Goal: Task Accomplishment & Management: Use online tool/utility

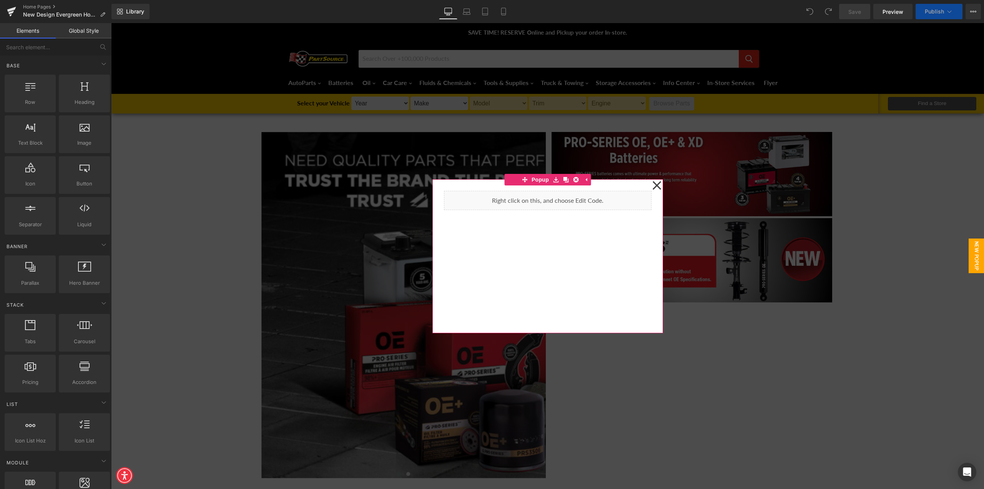
click at [653, 184] on icon at bounding box center [656, 185] width 9 height 38
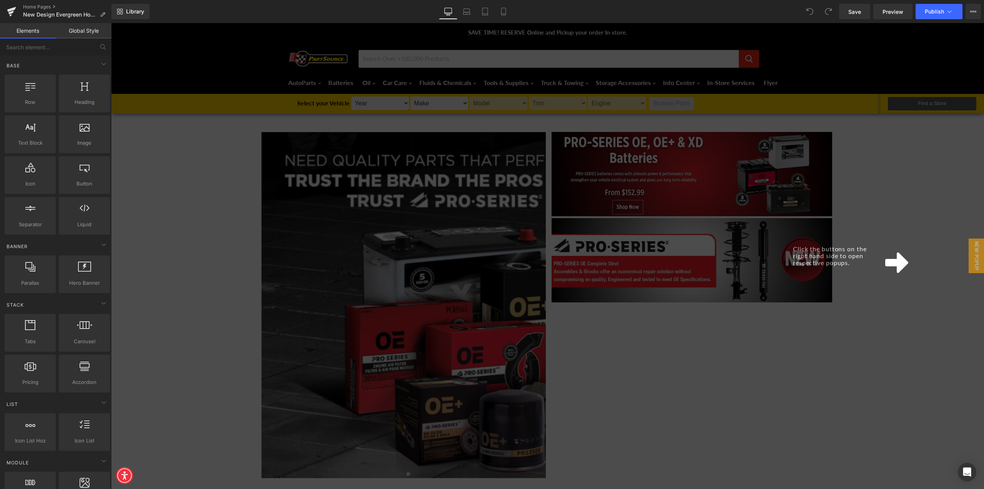
click at [899, 264] on icon at bounding box center [896, 262] width 23 height 21
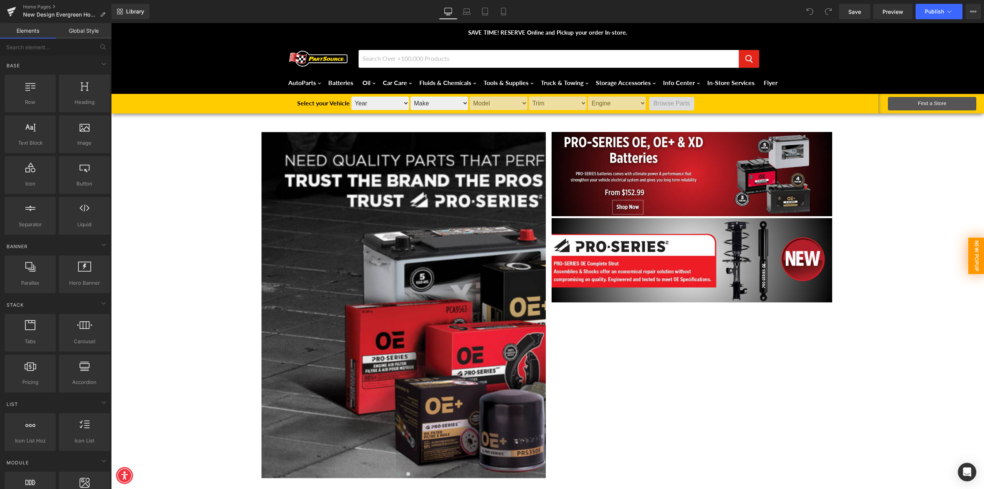
click at [970, 260] on span "New Popup" at bounding box center [976, 255] width 16 height 37
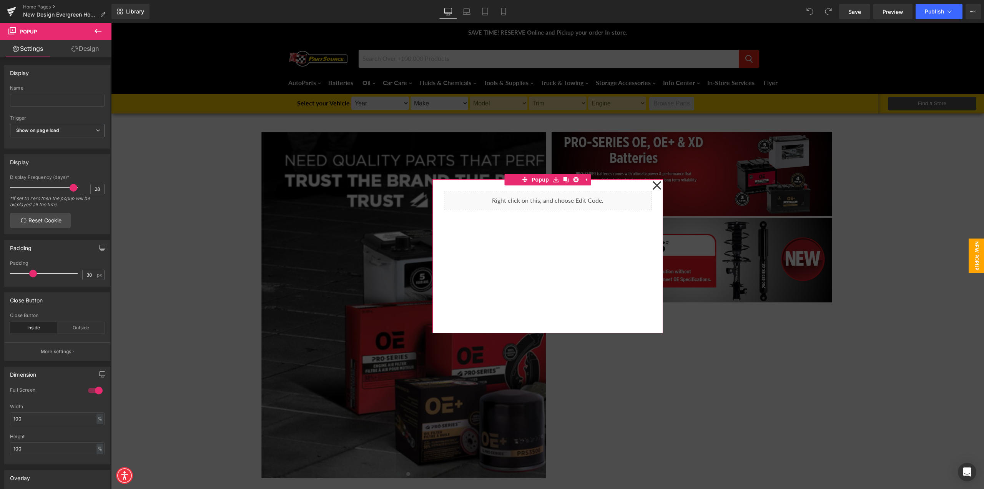
click at [654, 184] on icon at bounding box center [656, 185] width 9 height 38
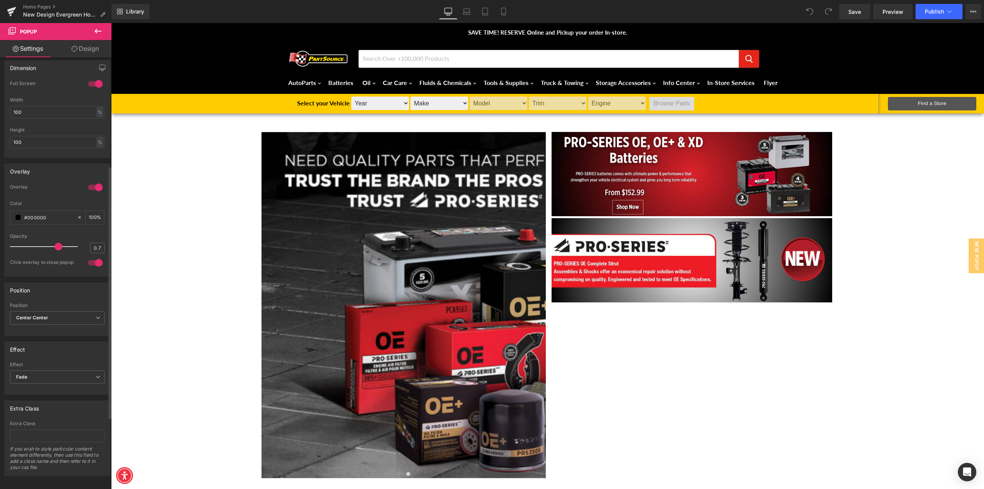
scroll to position [307, 0]
click at [99, 32] on icon at bounding box center [97, 31] width 9 height 9
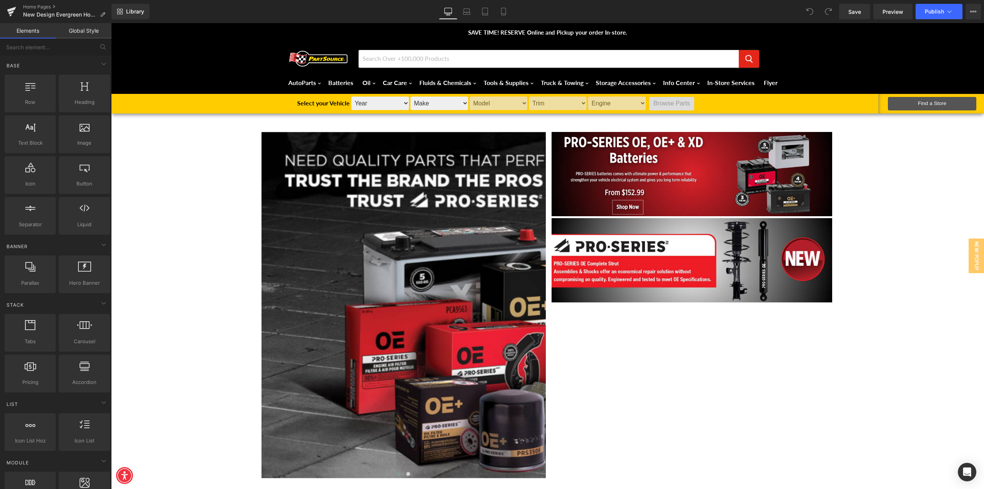
click at [82, 34] on link "Global Style" at bounding box center [84, 30] width 56 height 15
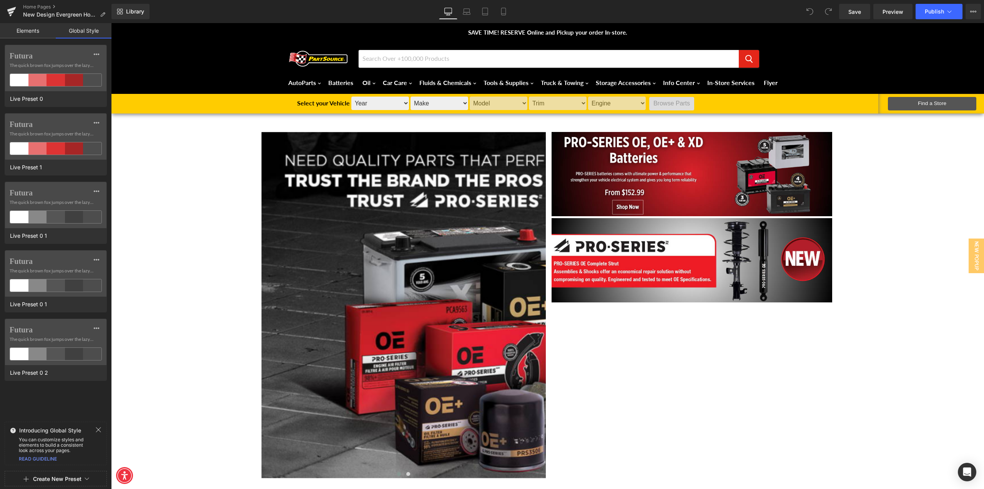
click at [39, 29] on link "Elements" at bounding box center [28, 30] width 56 height 15
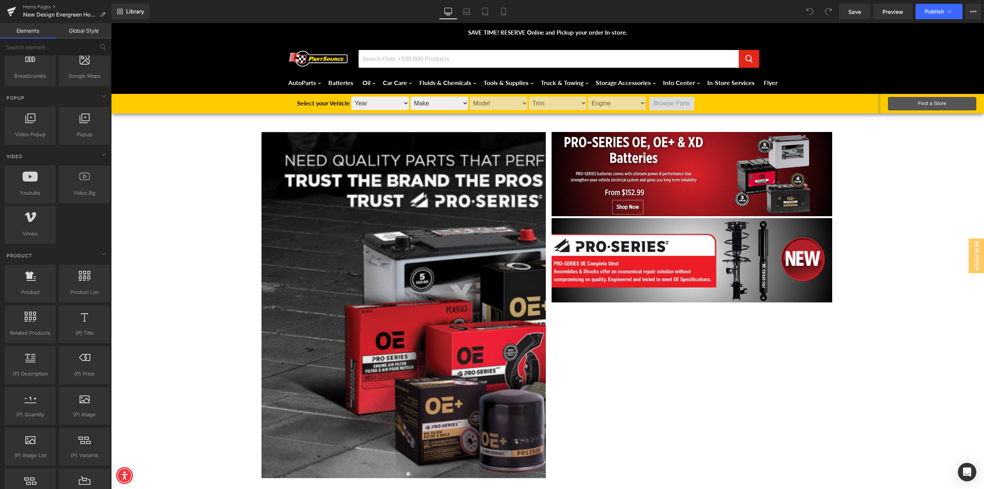
scroll to position [461, 0]
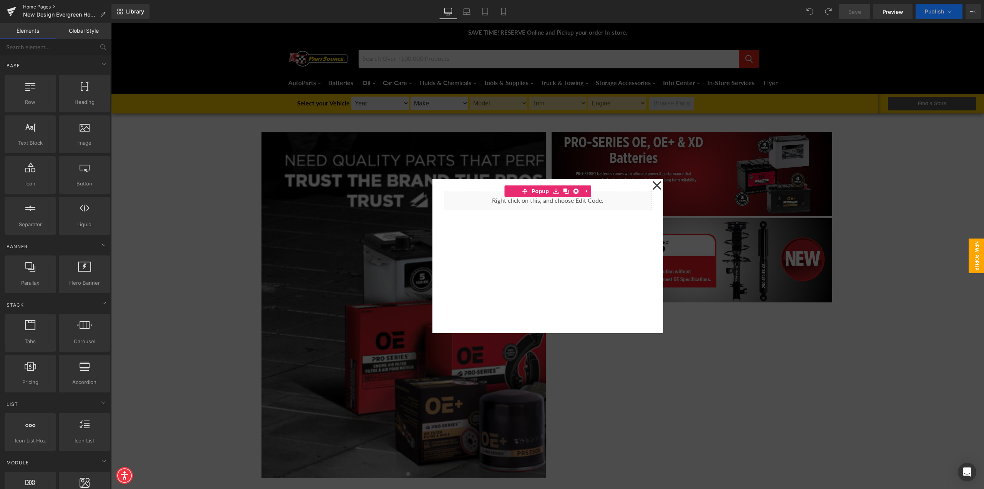
click at [46, 7] on link "Home Pages" at bounding box center [67, 7] width 88 height 6
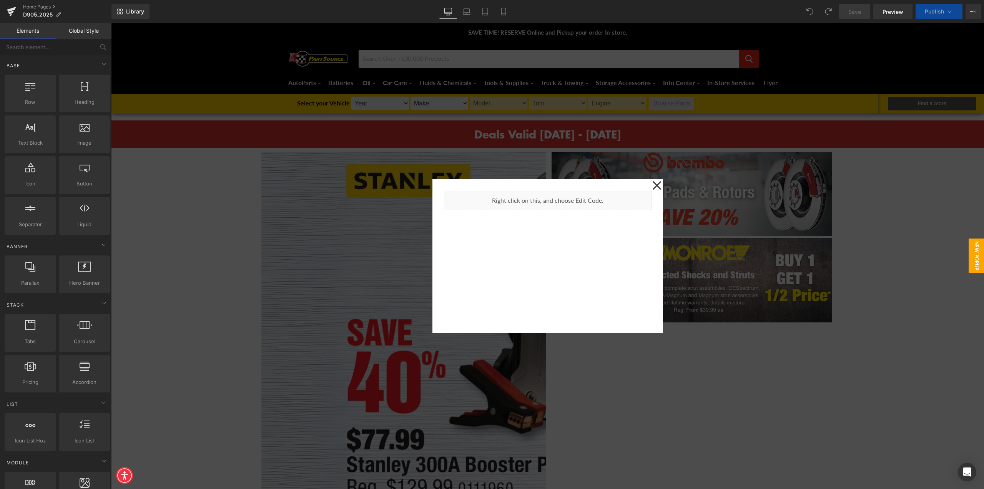
click at [653, 181] on icon at bounding box center [656, 185] width 9 height 38
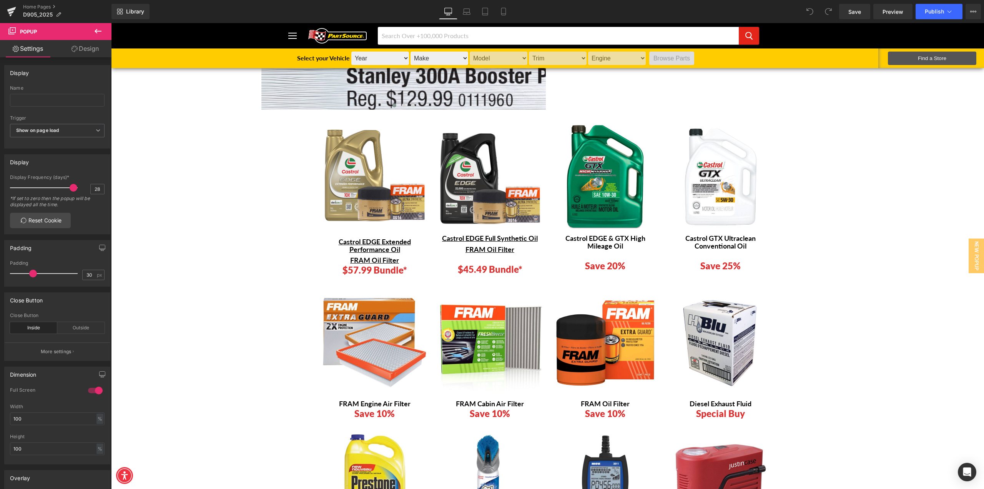
scroll to position [346, 0]
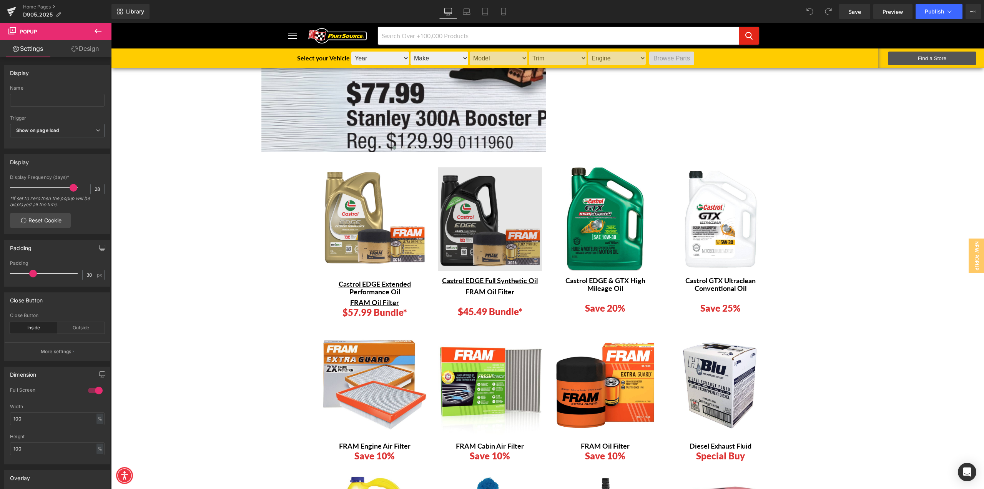
click at [489, 236] on img at bounding box center [490, 219] width 104 height 104
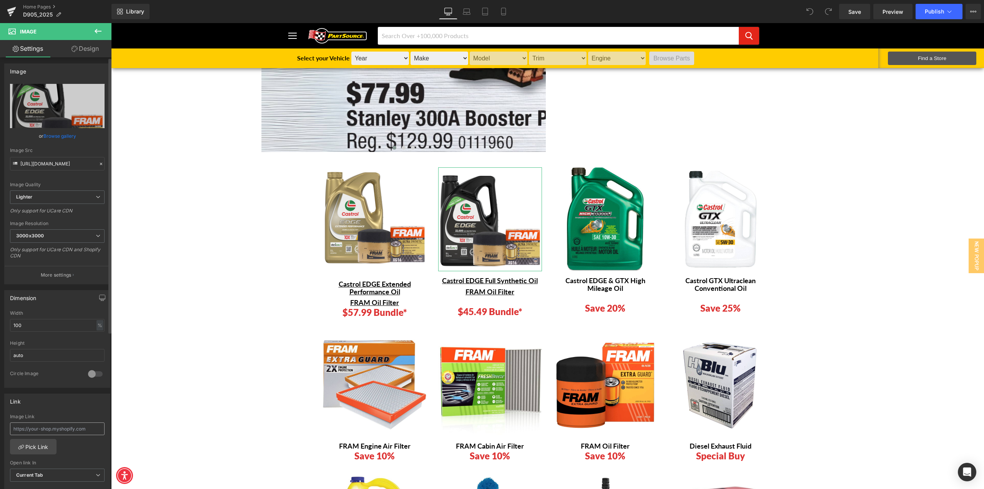
scroll to position [0, 0]
click at [65, 278] on p "More settings" at bounding box center [56, 276] width 31 height 7
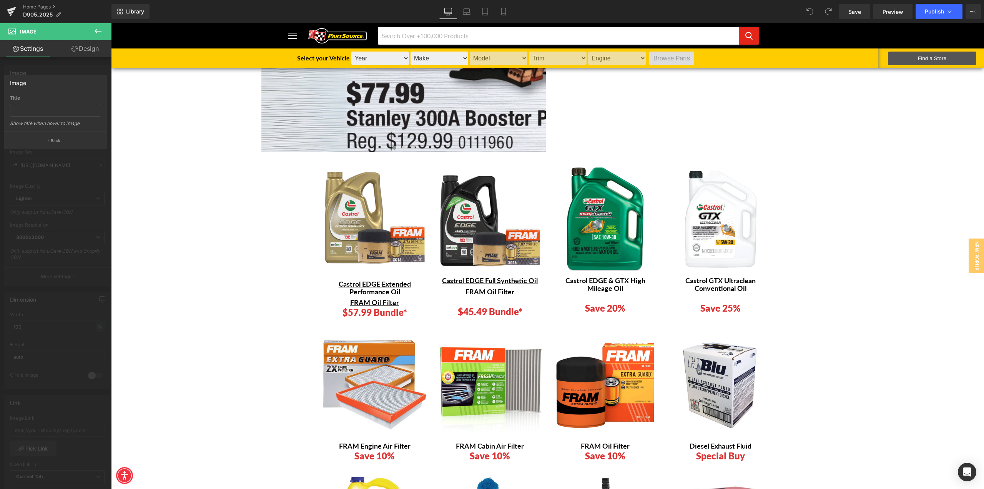
click at [97, 31] on icon at bounding box center [98, 31] width 7 height 5
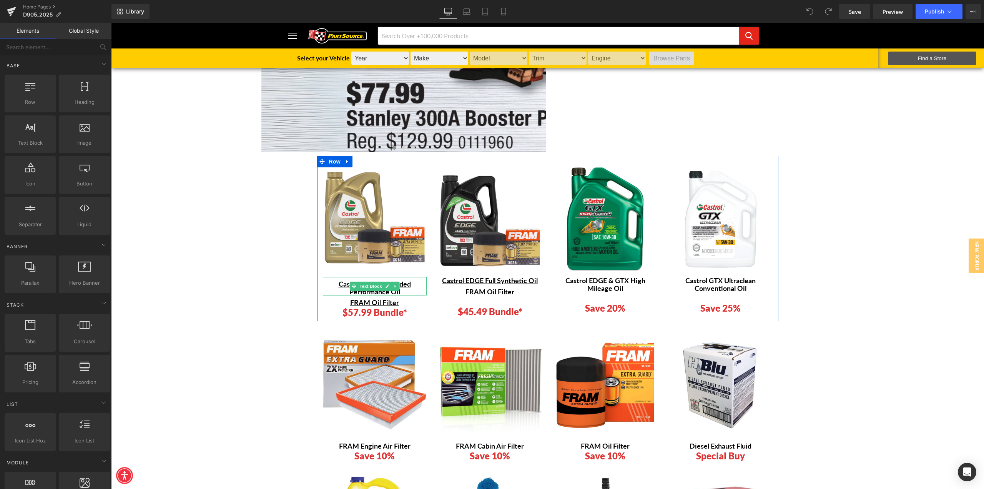
click at [330, 284] on p "Castrol EDGE Extended Performance Oil" at bounding box center [375, 287] width 104 height 15
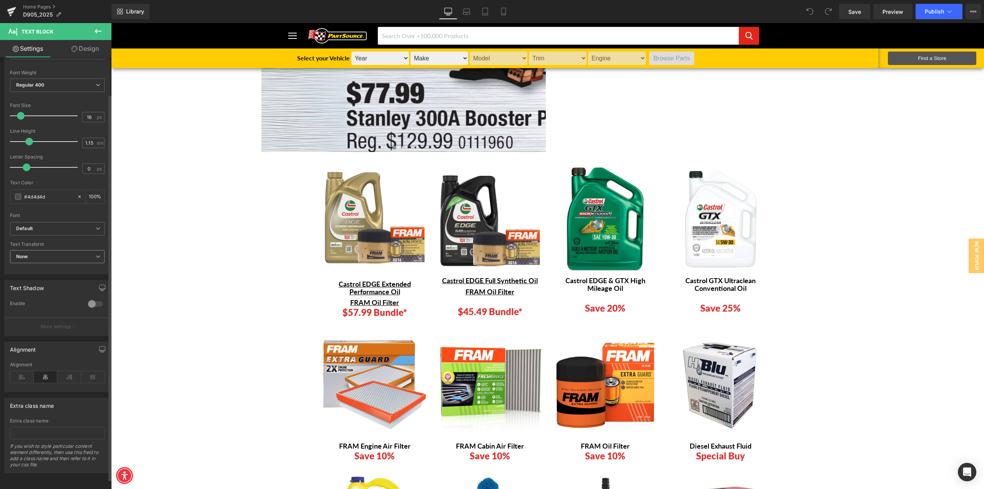
scroll to position [52, 0]
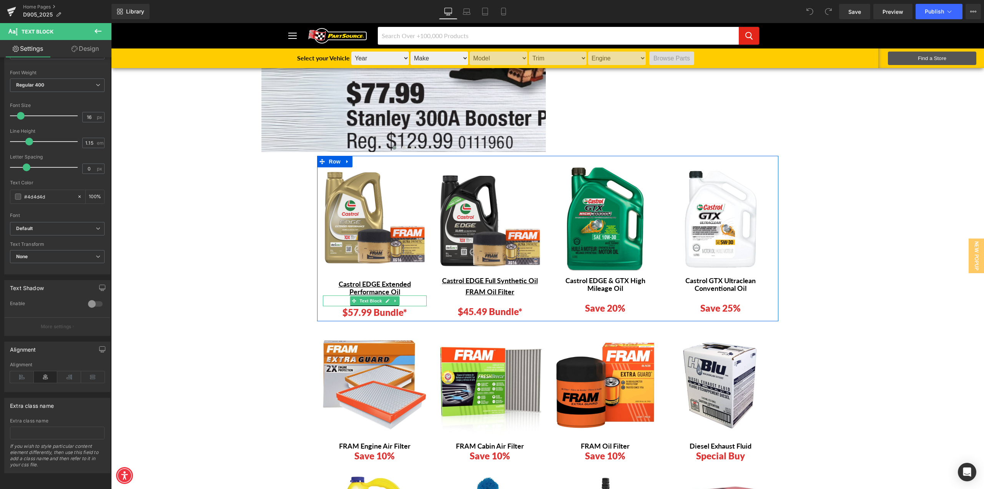
click at [405, 302] on p "FRAM Oil Filter" at bounding box center [375, 302] width 104 height 7
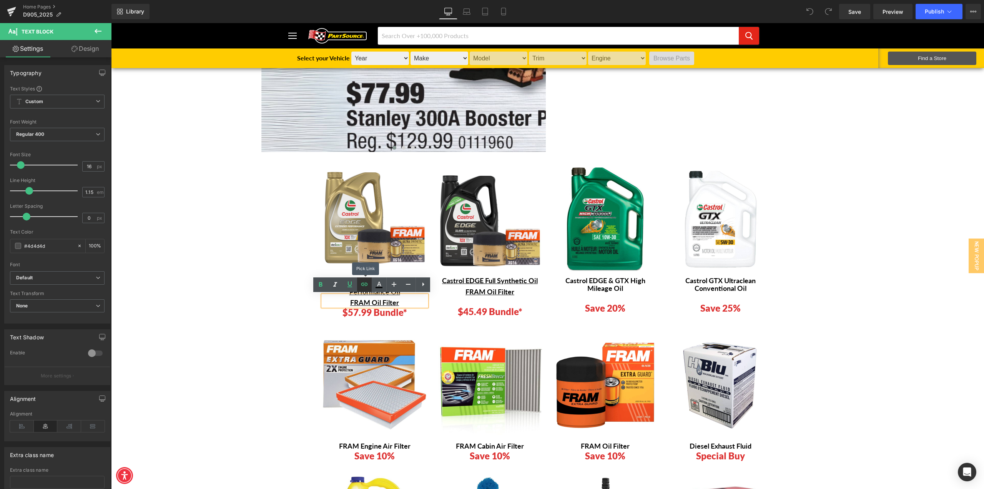
click at [361, 286] on icon at bounding box center [364, 283] width 9 height 9
drag, startPoint x: 457, startPoint y: 345, endPoint x: 238, endPoint y: 318, distance: 220.7
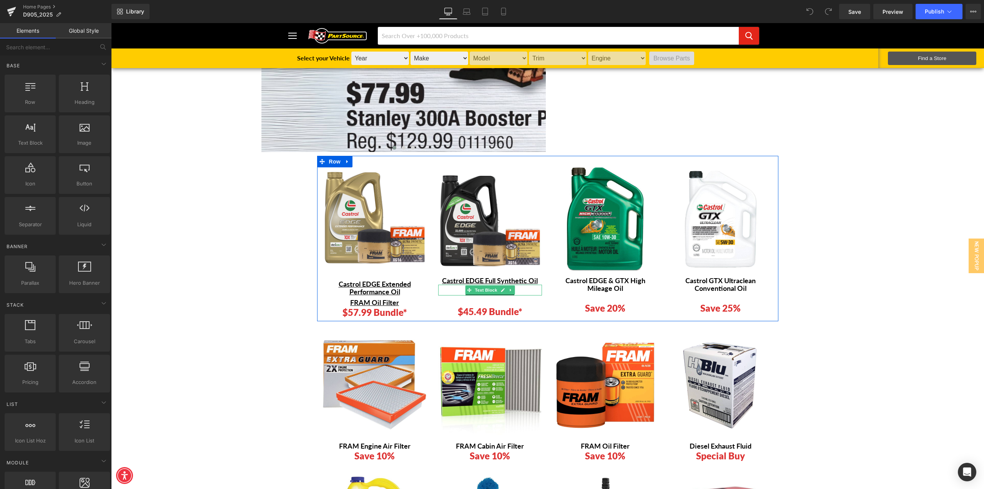
click at [522, 289] on p "FRAM Oil Filter" at bounding box center [490, 291] width 104 height 7
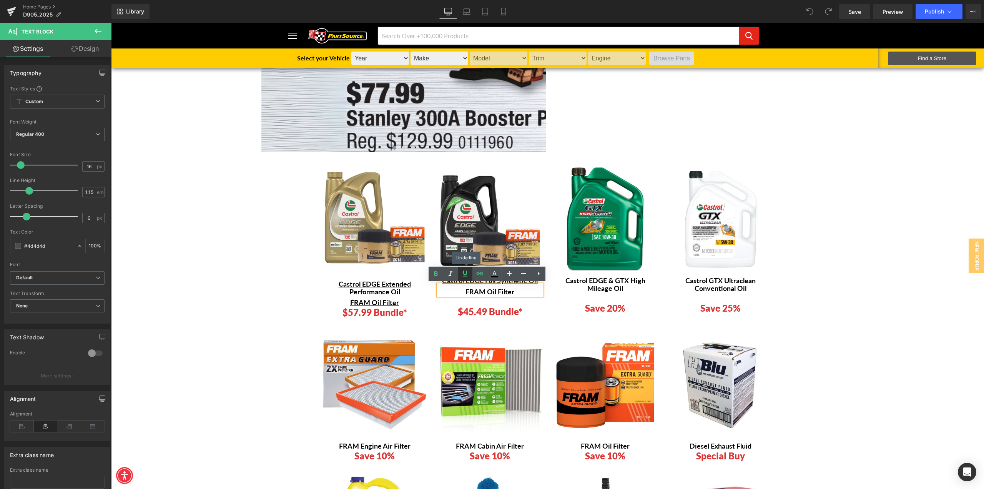
click at [469, 274] on icon at bounding box center [464, 273] width 9 height 9
click at [467, 275] on icon at bounding box center [464, 273] width 9 height 9
click at [480, 273] on icon at bounding box center [480, 273] width 7 height 3
drag, startPoint x: 550, startPoint y: 336, endPoint x: 562, endPoint y: 316, distance: 23.9
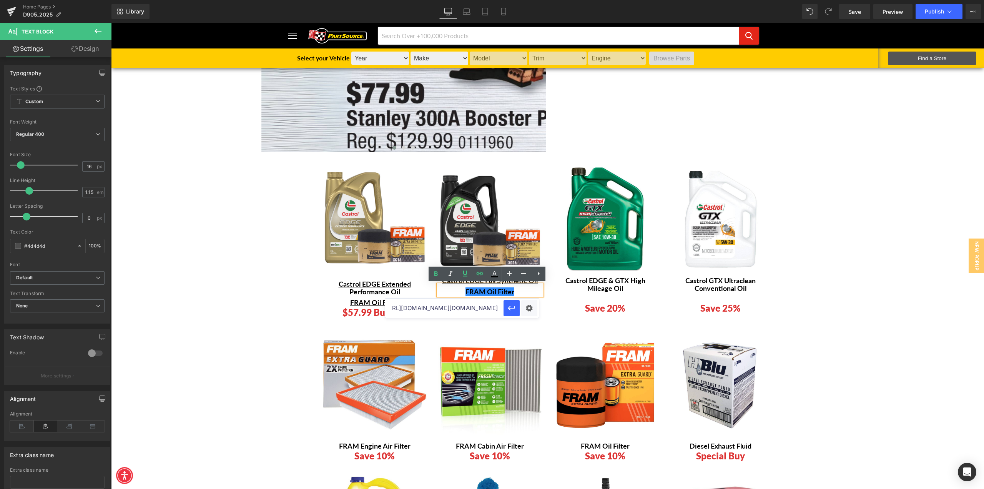
click at [557, 318] on div "Image Castrol EDGE Extended Performance Oil Text Block FRAM Oil Filter Text Blo…" at bounding box center [547, 238] width 461 height 165
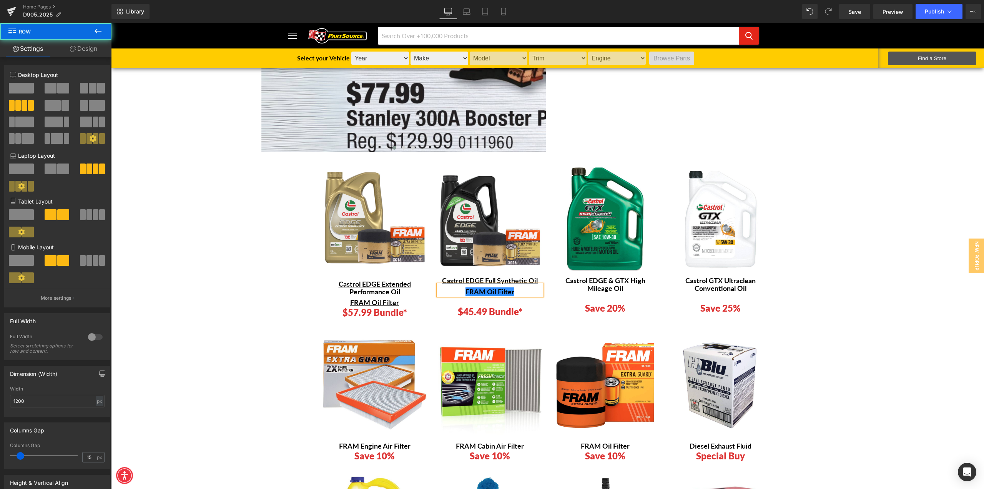
scroll to position [0, 0]
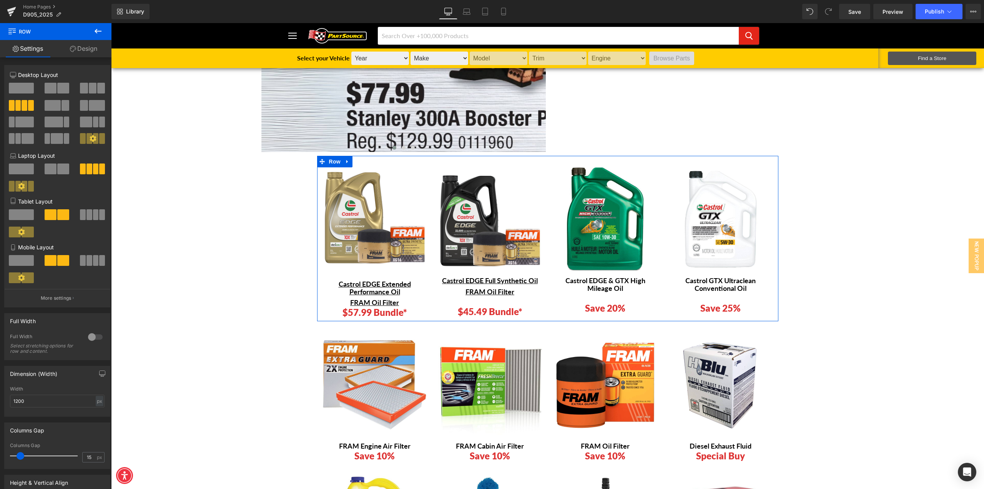
click at [88, 48] on link "Design" at bounding box center [84, 48] width 56 height 17
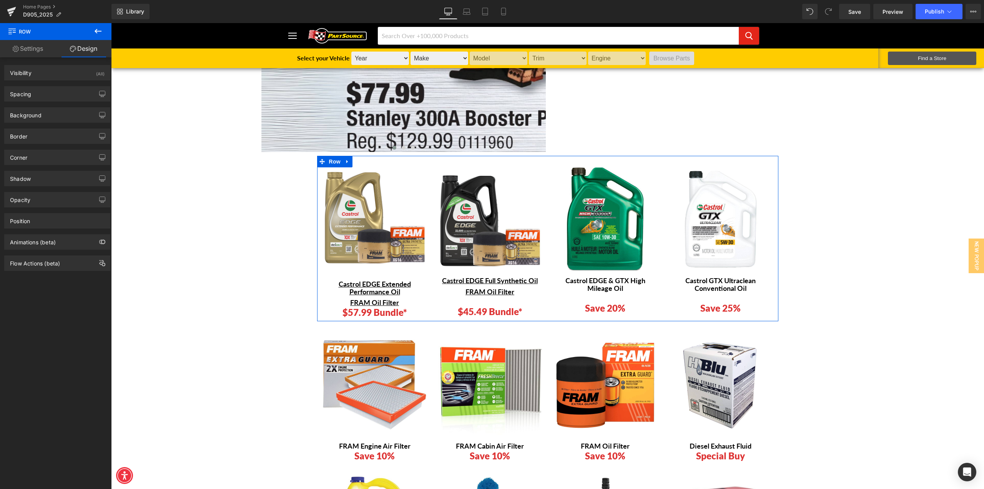
click at [36, 48] on link "Settings" at bounding box center [28, 48] width 56 height 17
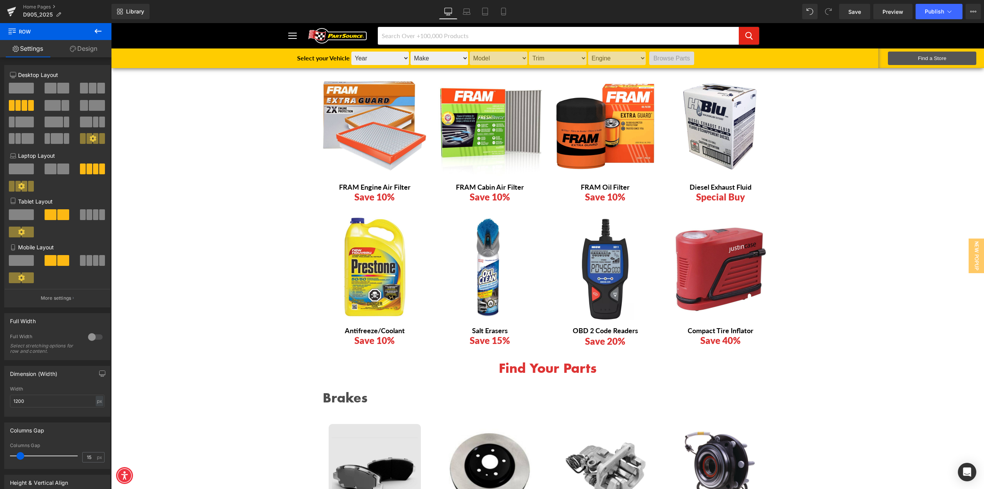
scroll to position [500, 0]
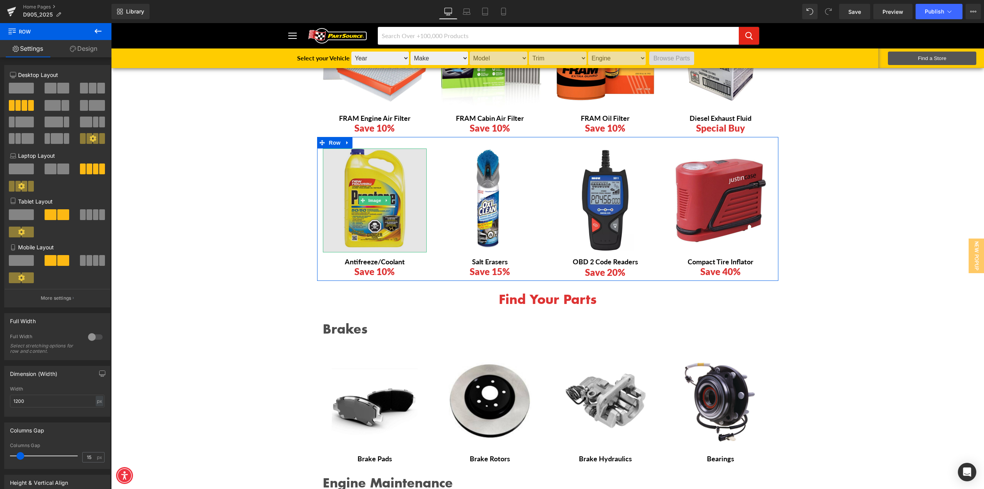
click at [400, 204] on img at bounding box center [375, 200] width 104 height 104
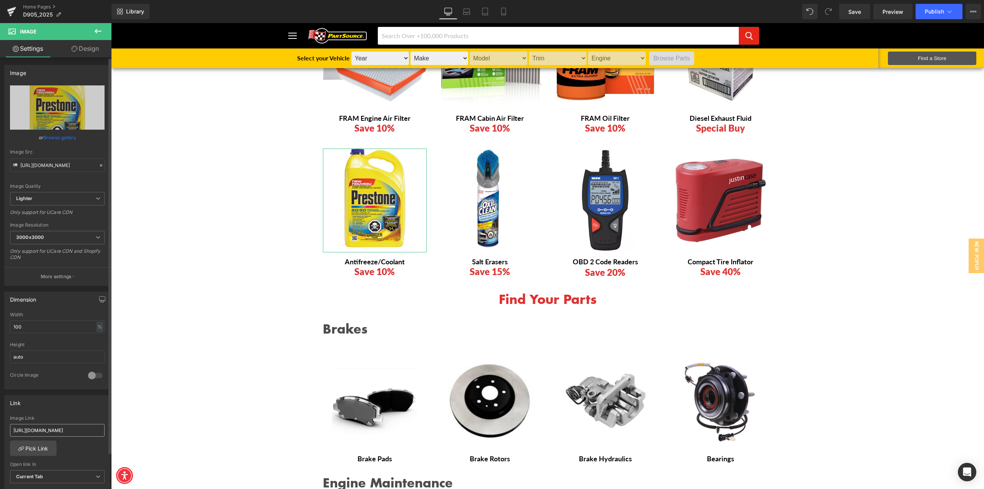
scroll to position [115, 0]
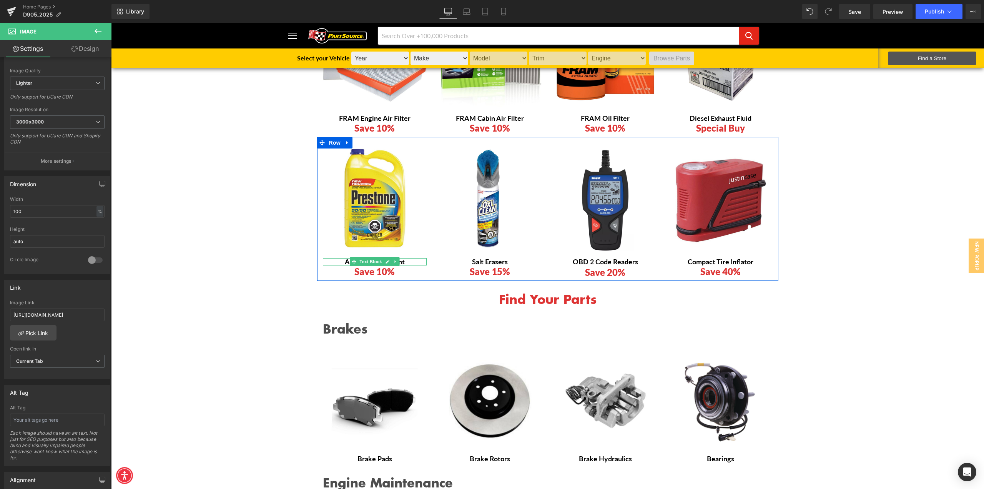
click at [415, 260] on p "Antifreeze/Coolant" at bounding box center [375, 261] width 104 height 7
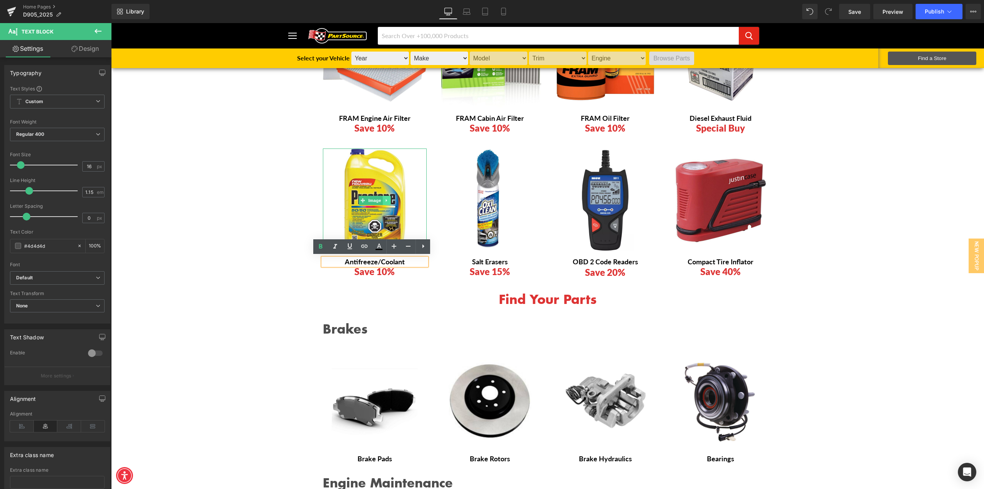
click at [384, 203] on link at bounding box center [386, 200] width 8 height 9
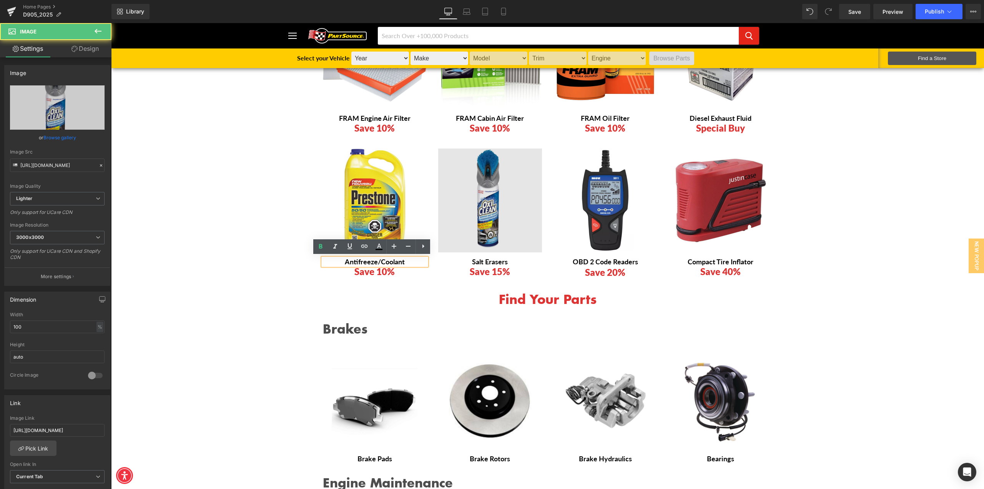
click at [440, 183] on img at bounding box center [490, 200] width 104 height 104
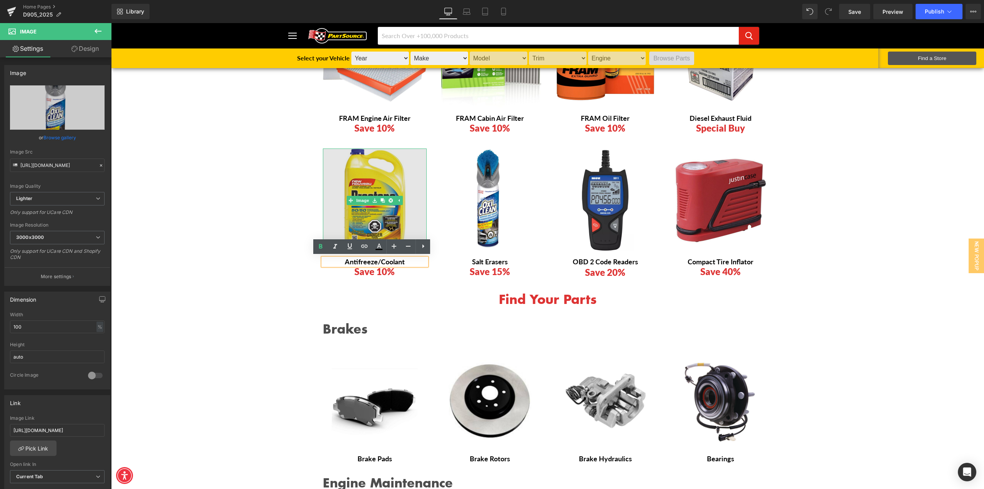
click at [341, 217] on img at bounding box center [375, 200] width 104 height 104
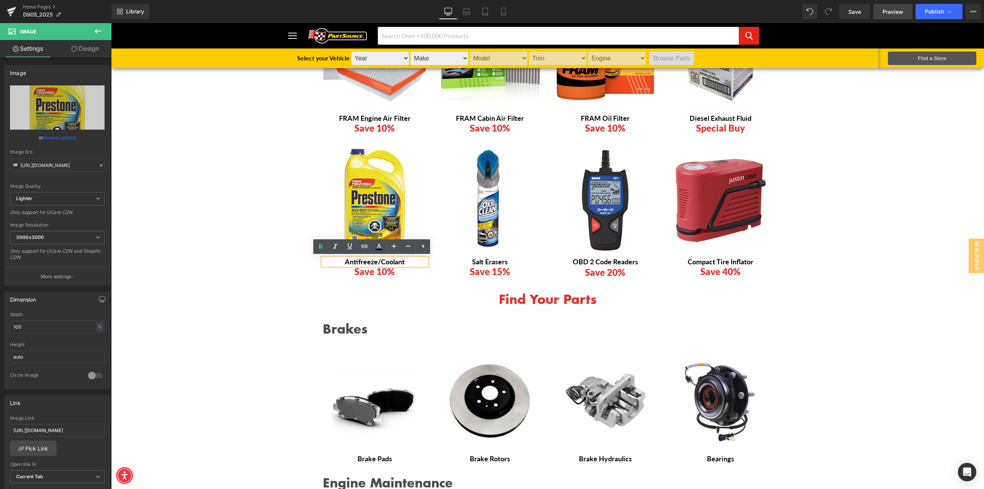
click at [880, 12] on link "Preview" at bounding box center [892, 11] width 39 height 15
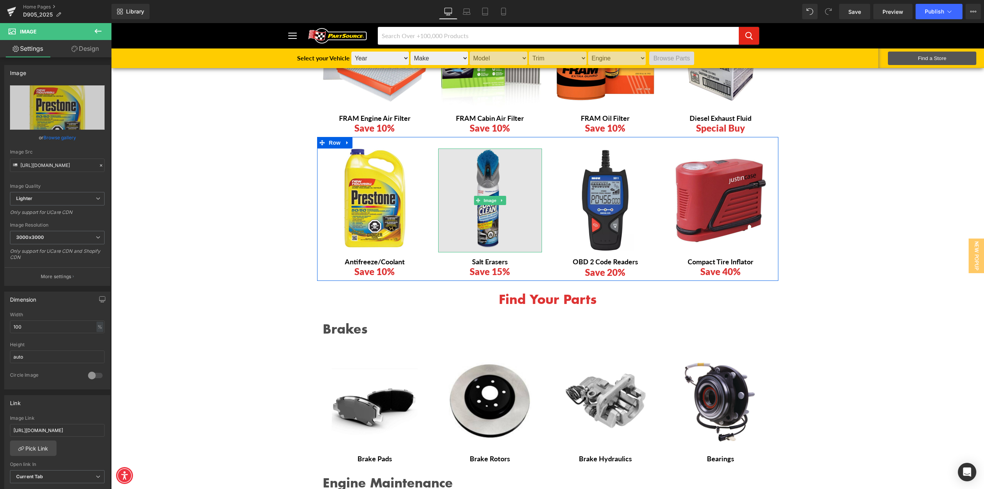
click at [487, 212] on img at bounding box center [490, 200] width 104 height 104
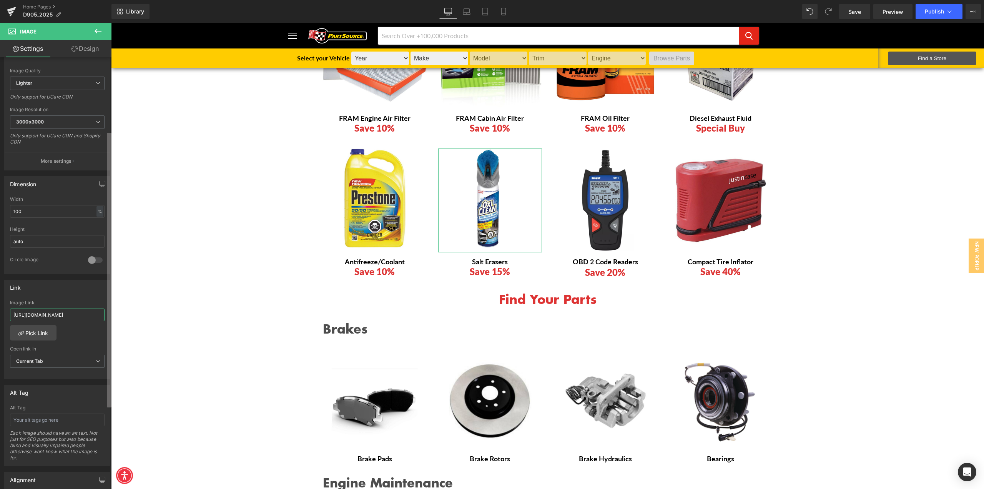
scroll to position [0, 68]
drag, startPoint x: 181, startPoint y: 336, endPoint x: 116, endPoint y: 313, distance: 68.3
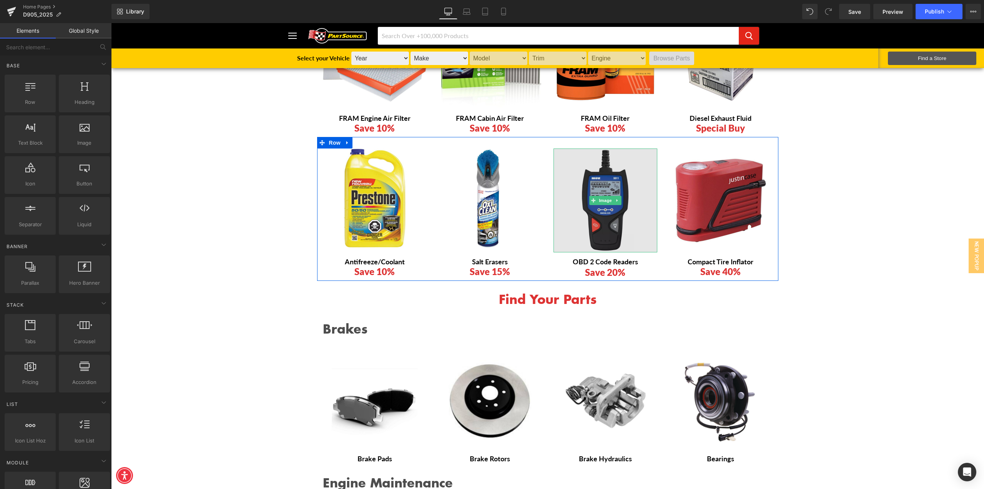
click at [611, 172] on img at bounding box center [605, 200] width 104 height 104
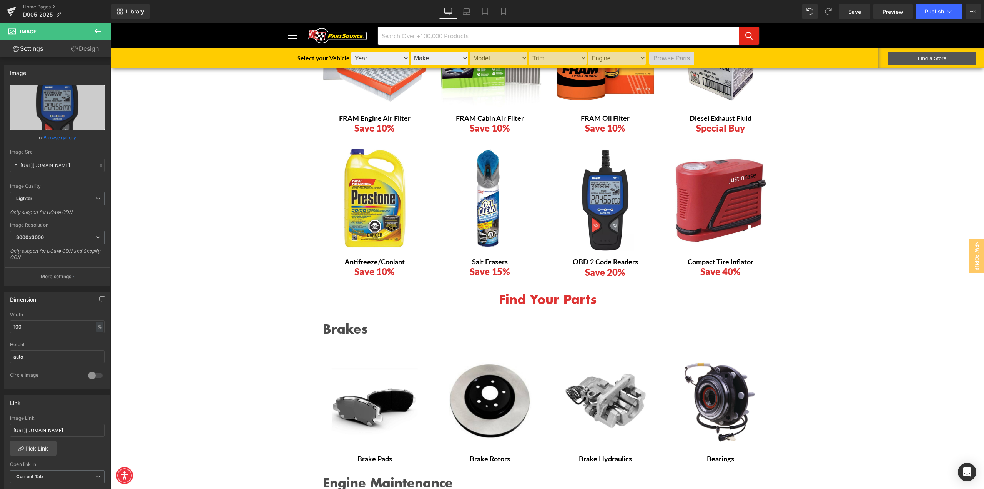
click at [102, 32] on icon at bounding box center [97, 31] width 9 height 9
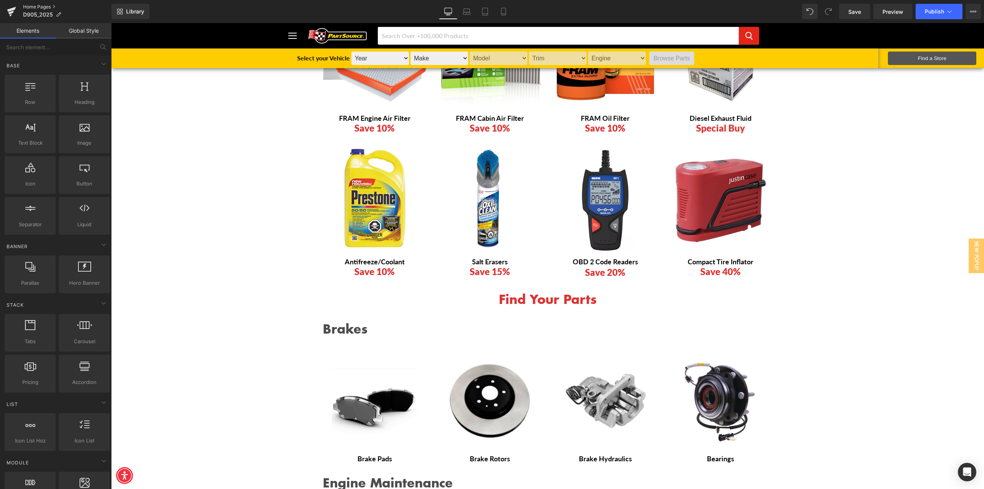
click at [30, 5] on link "Home Pages" at bounding box center [67, 7] width 88 height 6
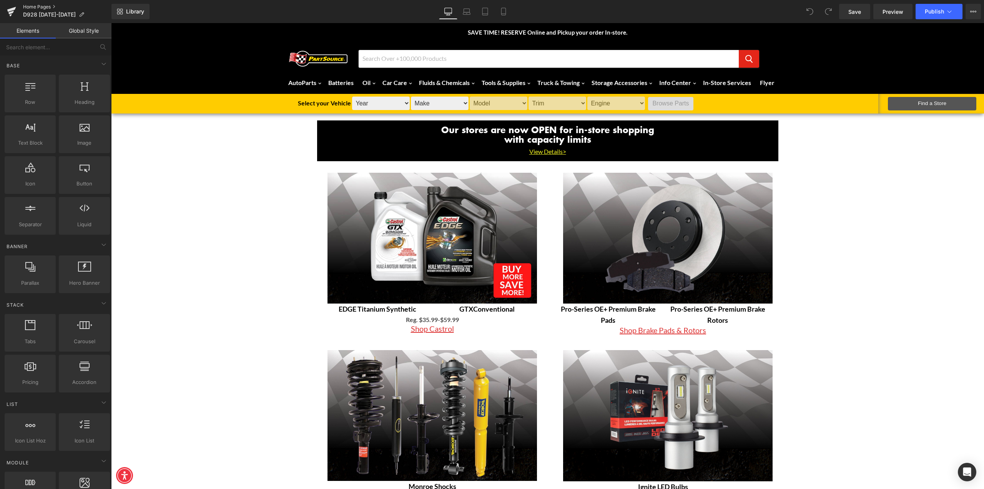
click at [43, 6] on link "Home Pages" at bounding box center [67, 7] width 88 height 6
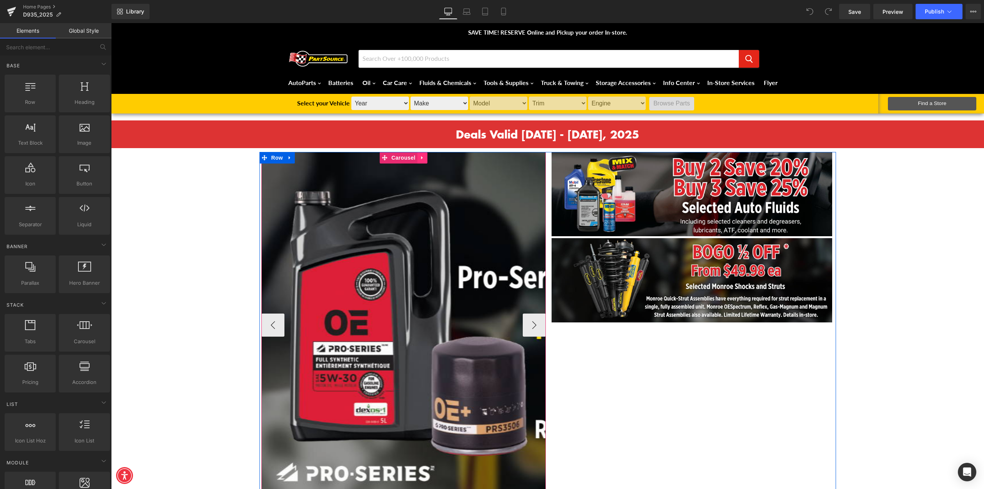
click at [420, 157] on icon at bounding box center [422, 158] width 5 height 6
click at [903, 14] on span "Preview" at bounding box center [892, 12] width 21 height 8
click at [537, 322] on button "›" at bounding box center [534, 324] width 23 height 23
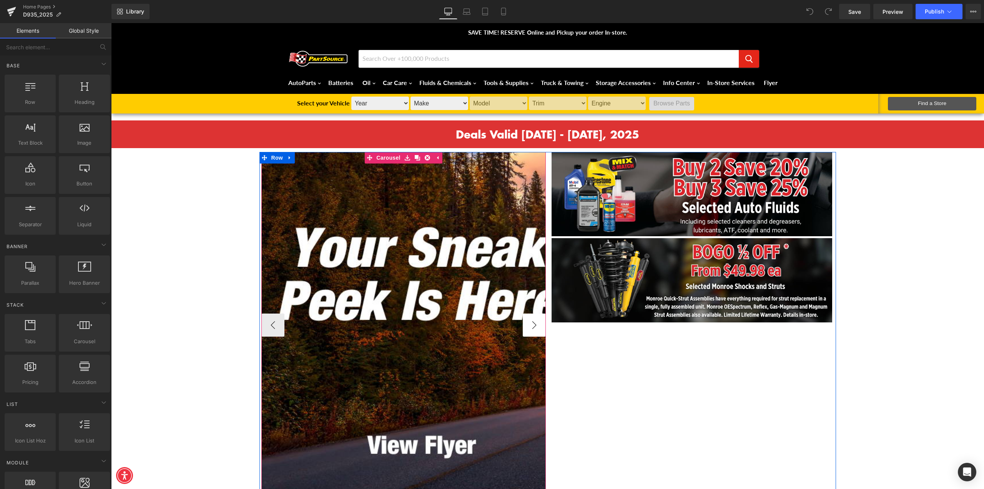
click at [537, 322] on button "›" at bounding box center [534, 324] width 23 height 23
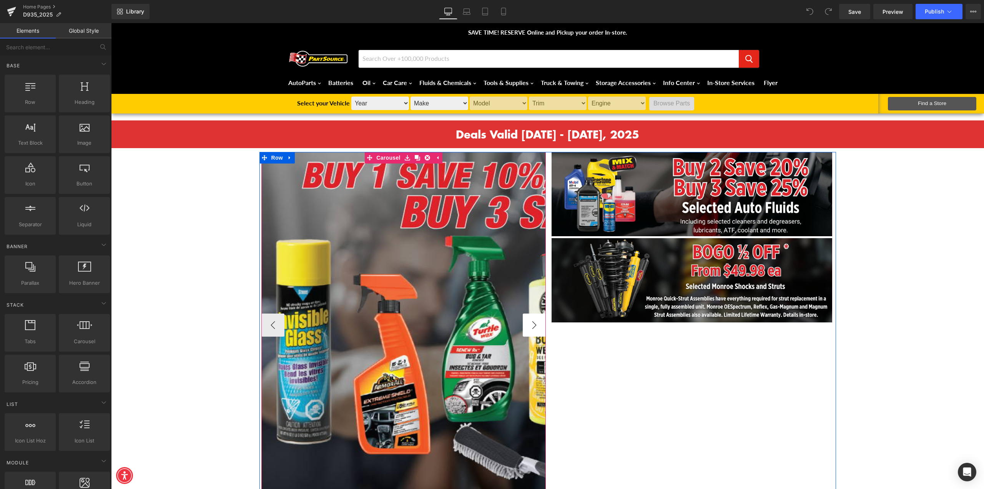
click at [537, 322] on button "›" at bounding box center [534, 324] width 23 height 23
click at [533, 324] on button "›" at bounding box center [534, 324] width 23 height 23
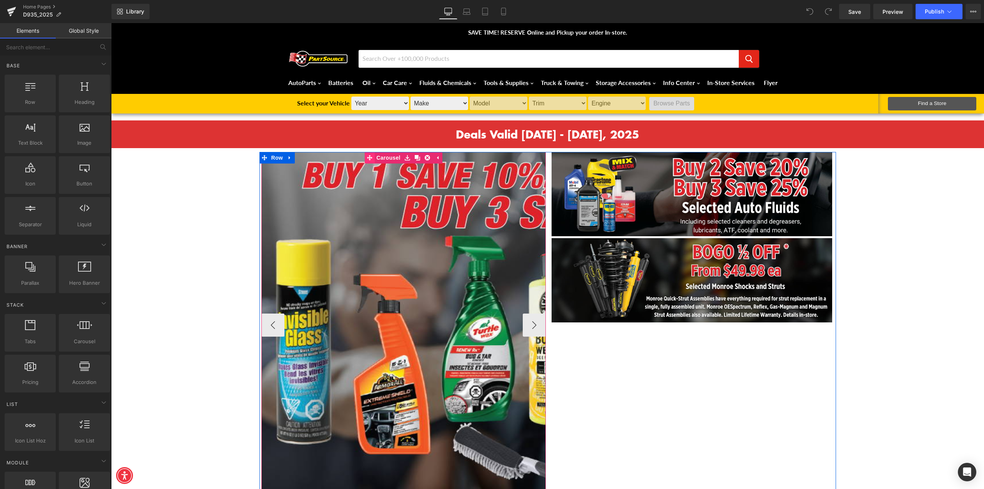
click at [384, 158] on link "Carousel" at bounding box center [383, 158] width 38 height 12
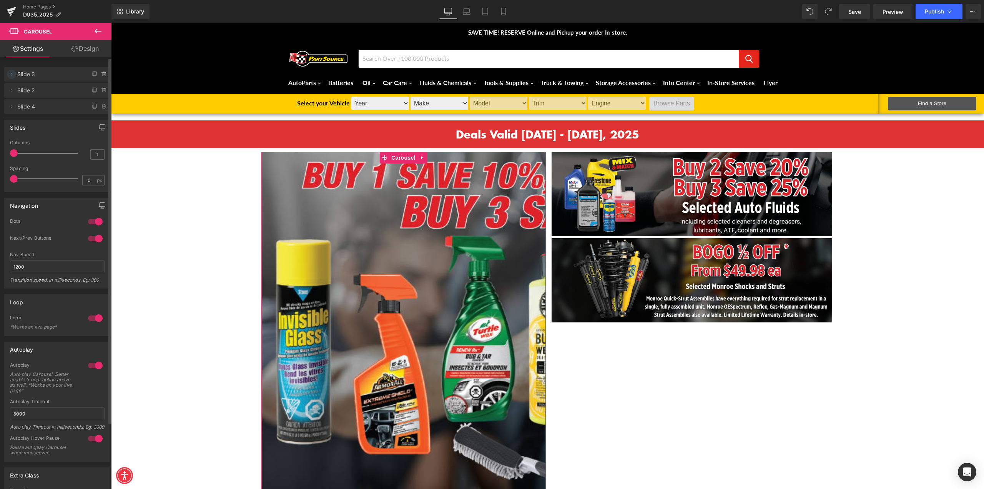
click at [12, 76] on icon at bounding box center [11, 74] width 6 height 6
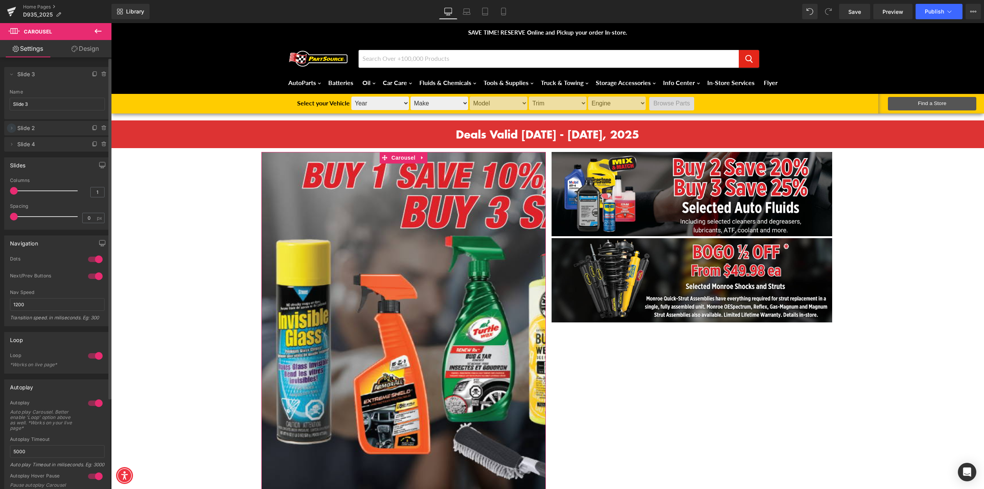
click at [12, 126] on icon at bounding box center [11, 128] width 6 height 6
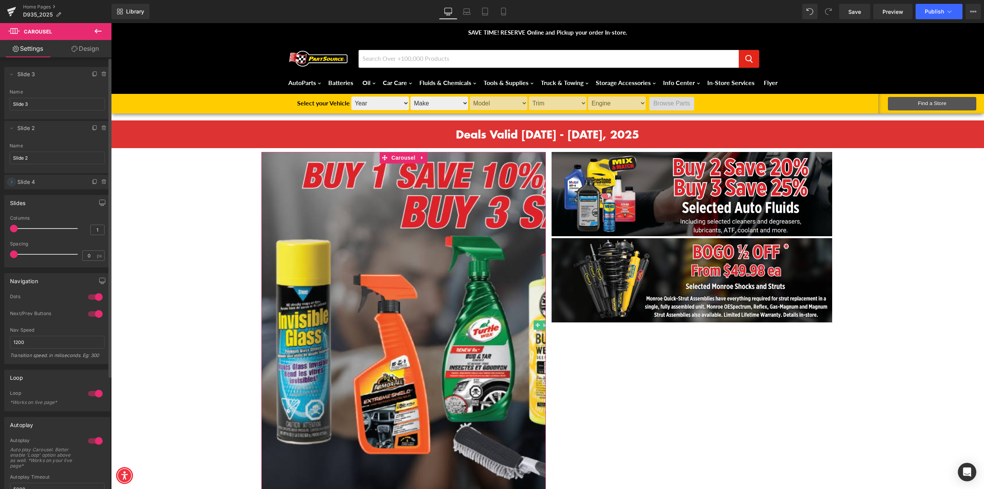
click at [10, 180] on icon at bounding box center [11, 182] width 6 height 6
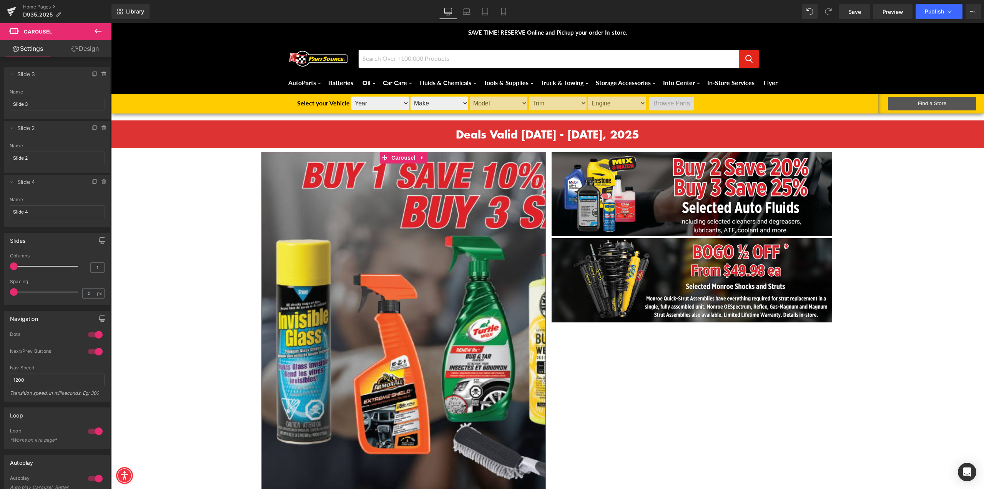
click at [100, 45] on link "Design" at bounding box center [85, 48] width 56 height 17
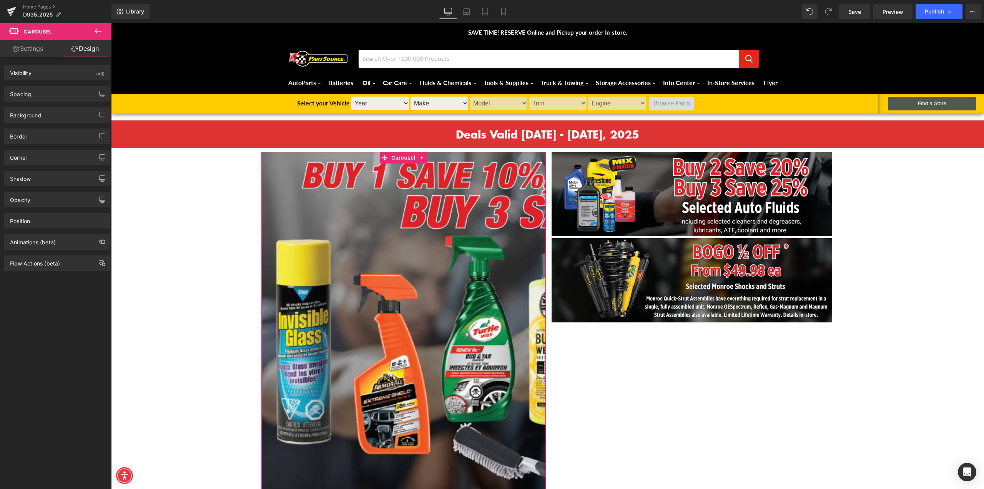
click at [28, 47] on link "Settings" at bounding box center [28, 48] width 56 height 17
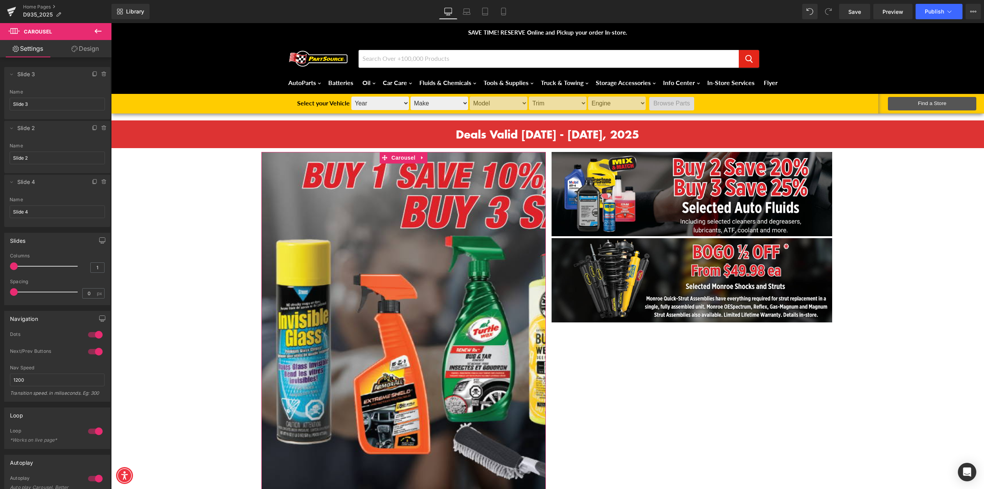
click at [91, 52] on link "Design" at bounding box center [85, 48] width 56 height 17
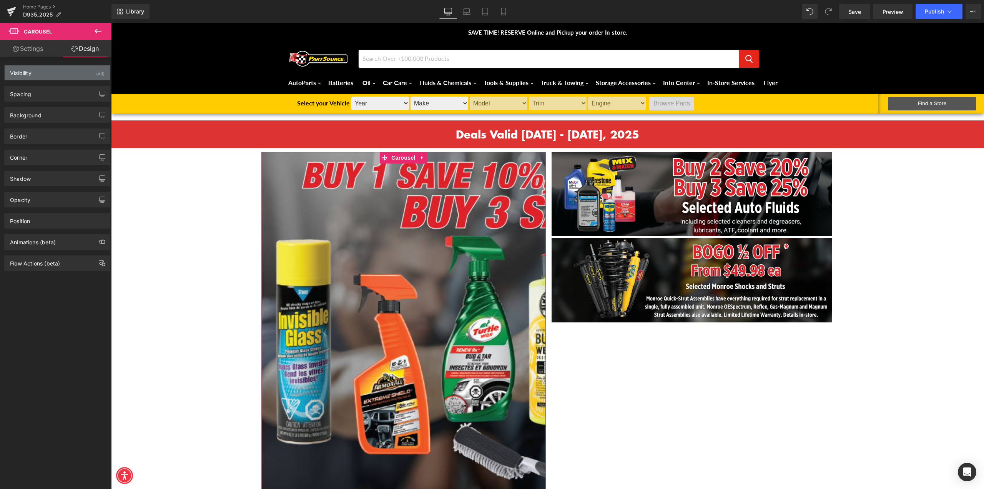
click at [67, 71] on div "Visibility (All)" at bounding box center [57, 72] width 105 height 15
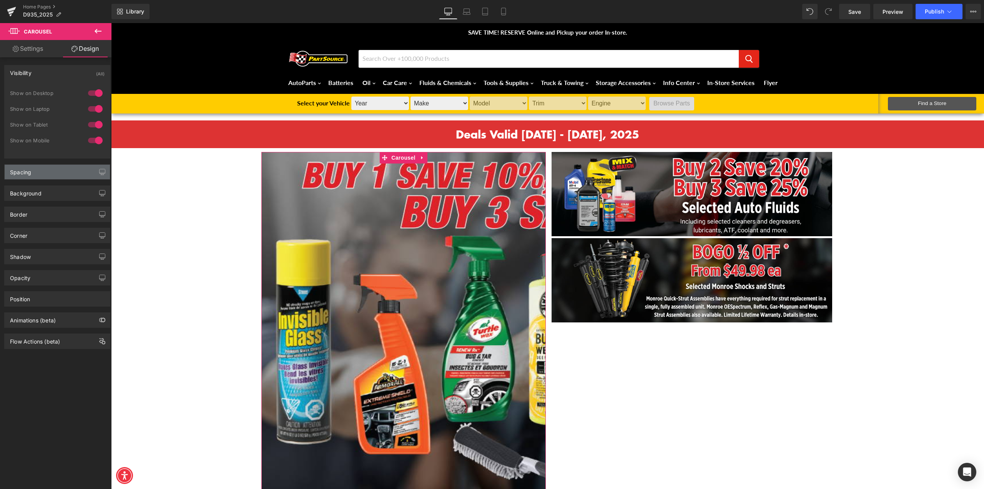
click at [59, 169] on div "Spacing" at bounding box center [57, 171] width 105 height 15
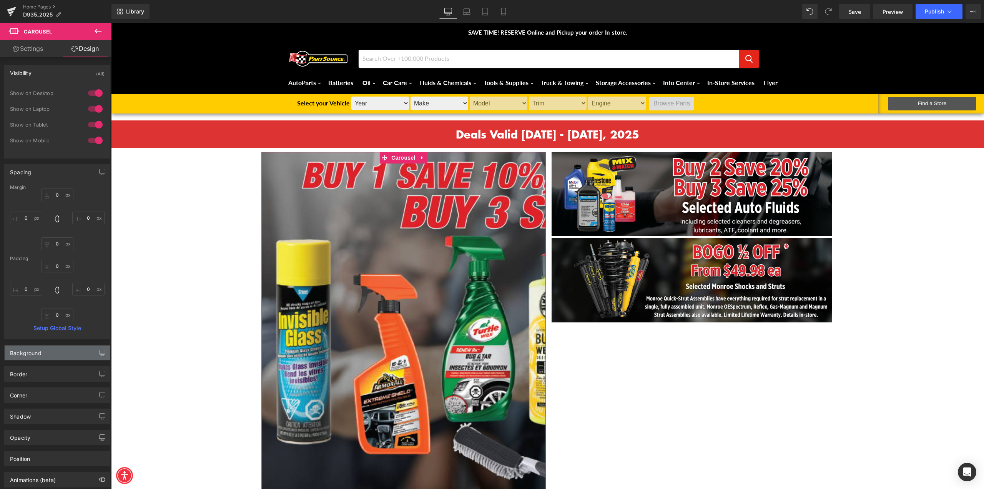
click at [50, 349] on div "Background" at bounding box center [57, 352] width 105 height 15
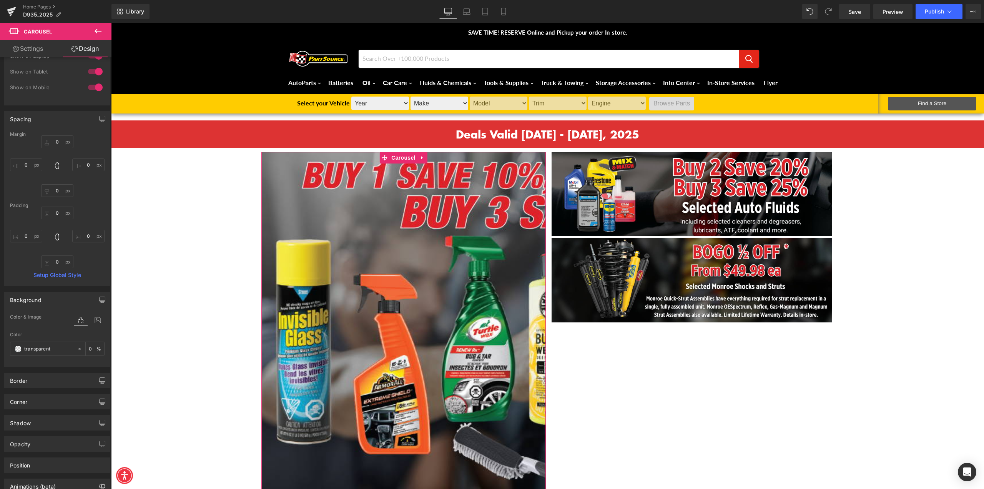
scroll to position [98, 0]
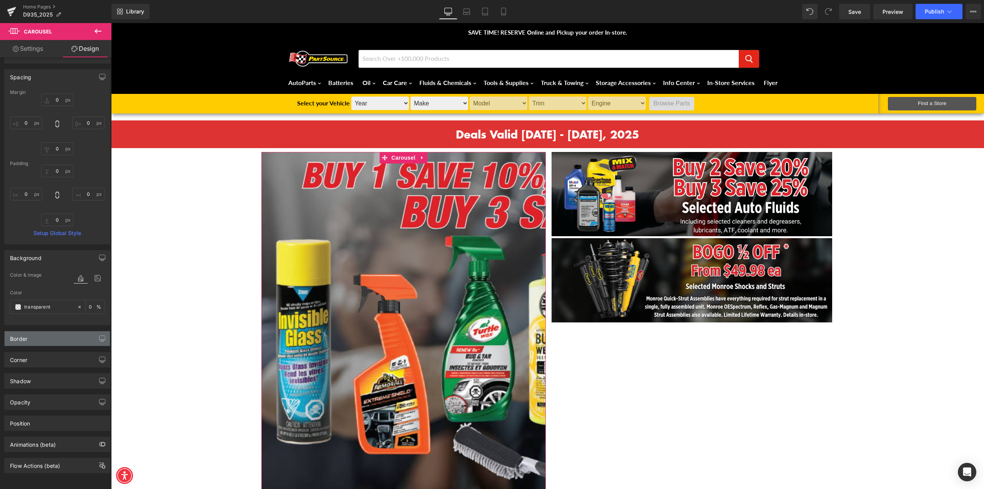
click at [49, 335] on div "Border" at bounding box center [57, 338] width 105 height 15
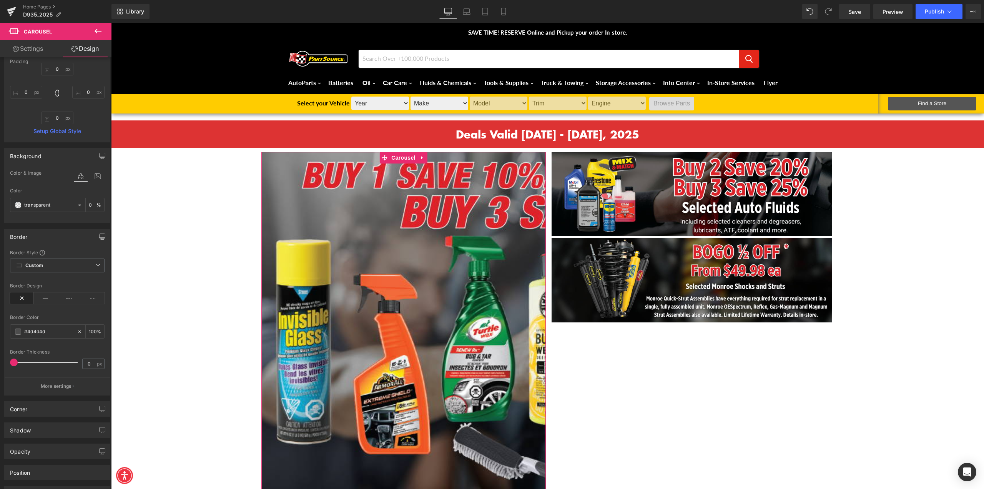
scroll to position [248, 0]
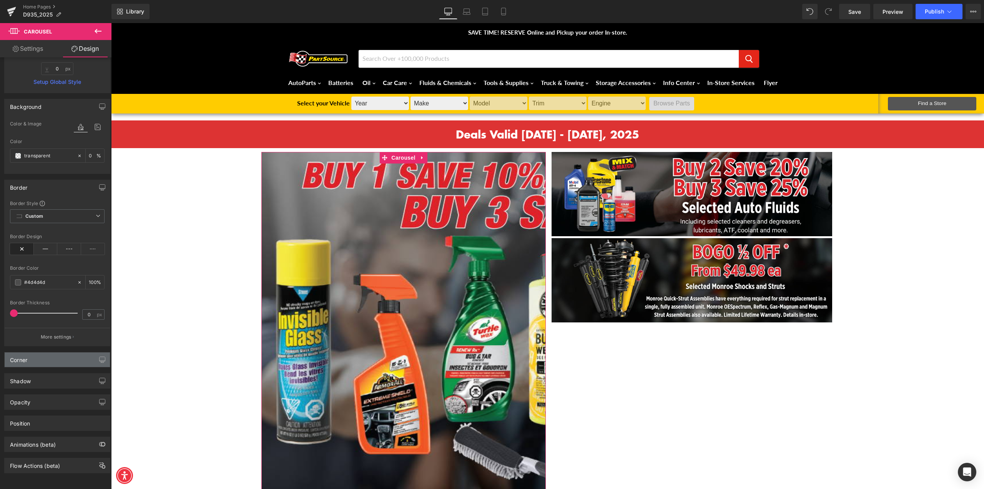
click at [43, 357] on div "Corner" at bounding box center [57, 359] width 105 height 15
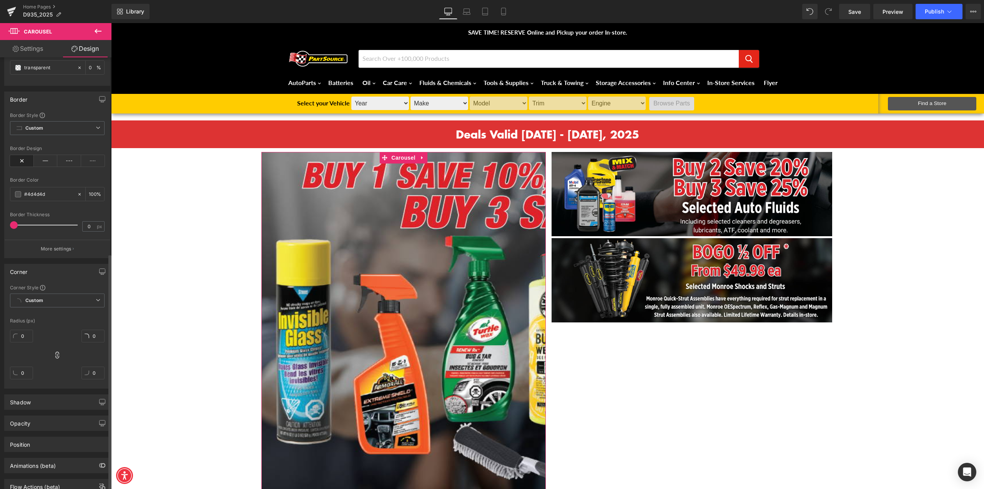
scroll to position [357, 0]
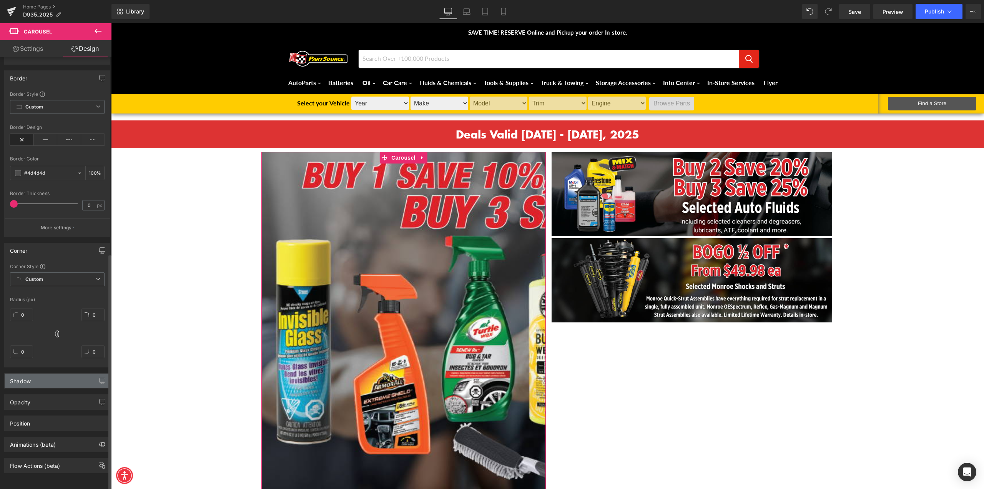
click at [43, 379] on div "Shadow" at bounding box center [57, 380] width 105 height 15
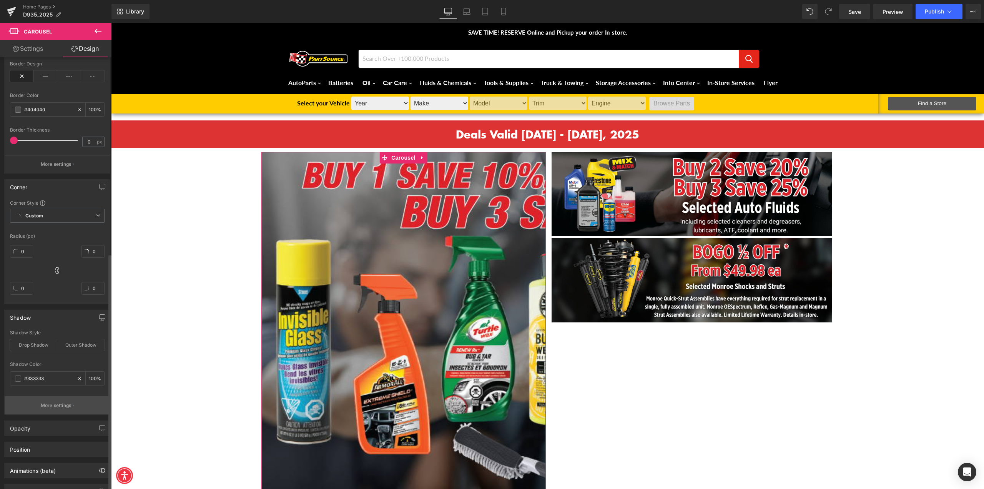
scroll to position [447, 0]
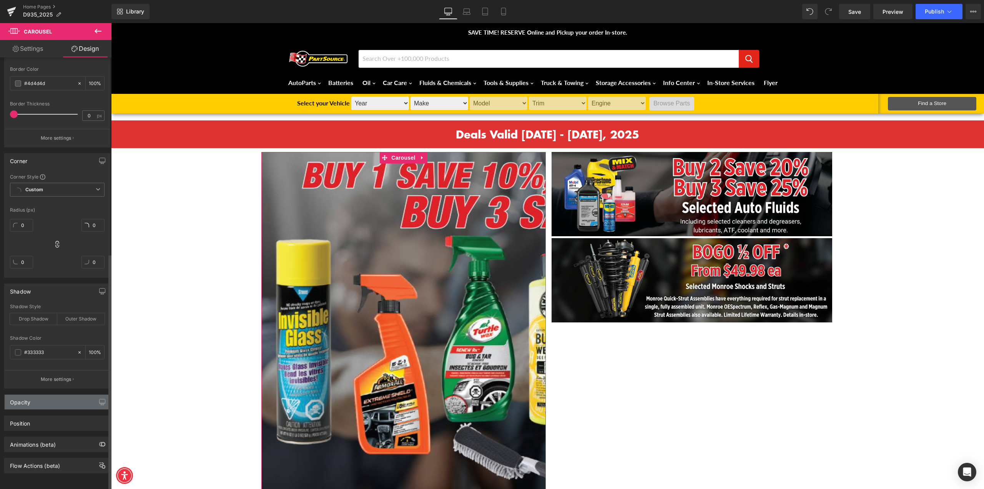
click at [58, 398] on div "Opacity" at bounding box center [57, 401] width 105 height 15
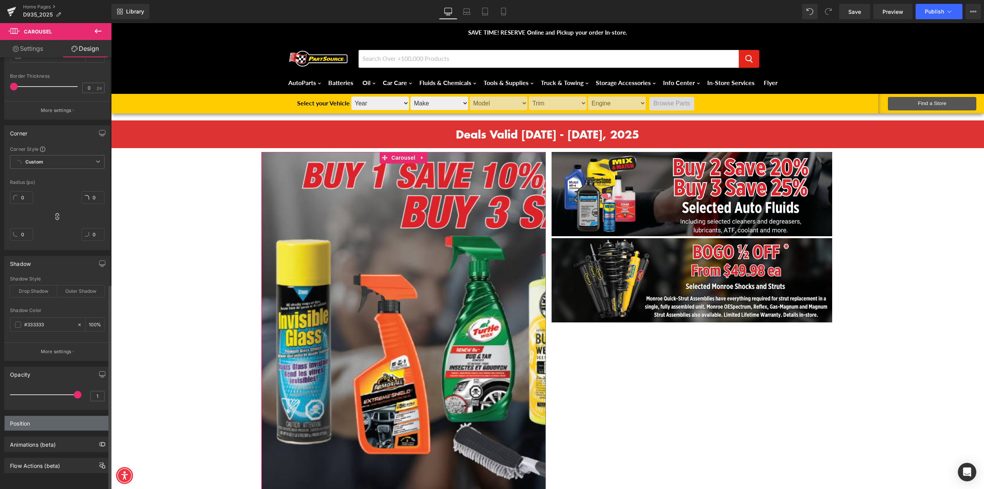
click at [52, 415] on div "Position" at bounding box center [57, 422] width 105 height 15
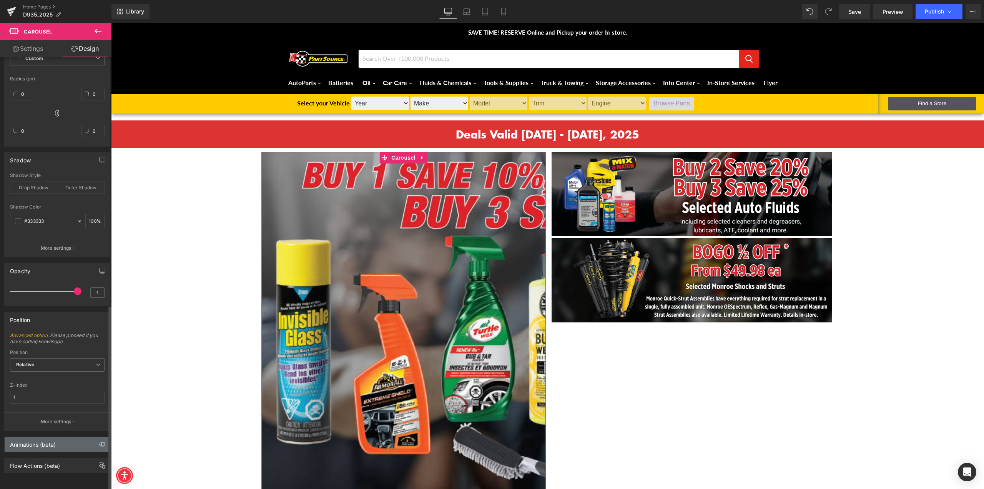
click at [56, 439] on div "Animations (beta)" at bounding box center [57, 444] width 105 height 15
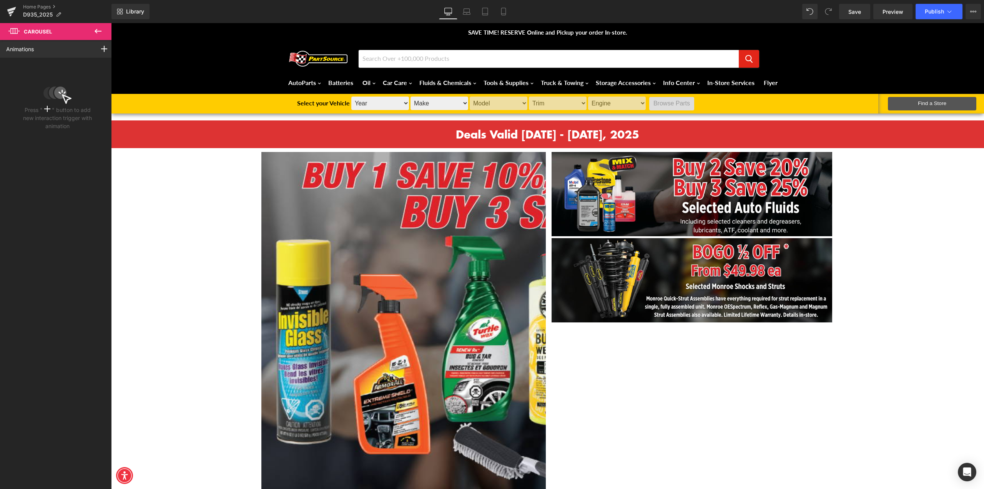
click at [102, 31] on icon at bounding box center [97, 31] width 9 height 9
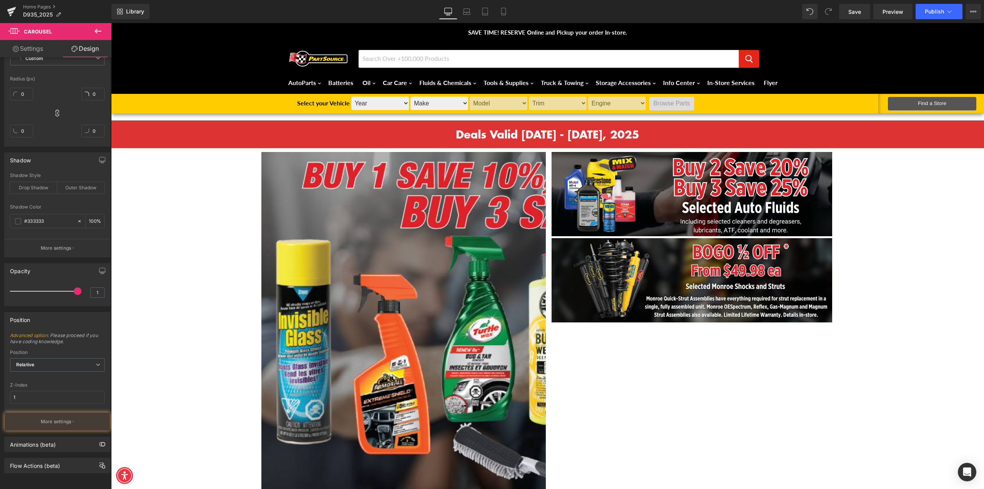
click at [102, 31] on icon at bounding box center [97, 31] width 9 height 9
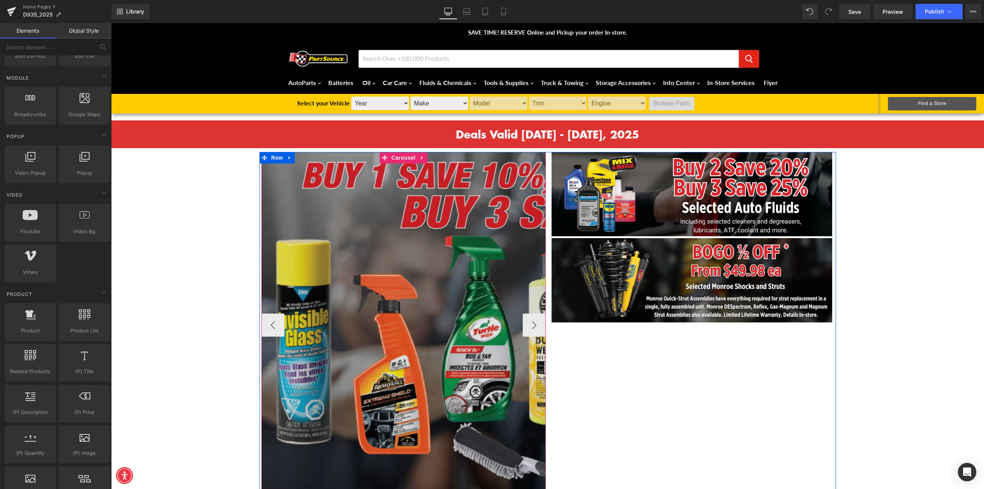
scroll to position [192, 0]
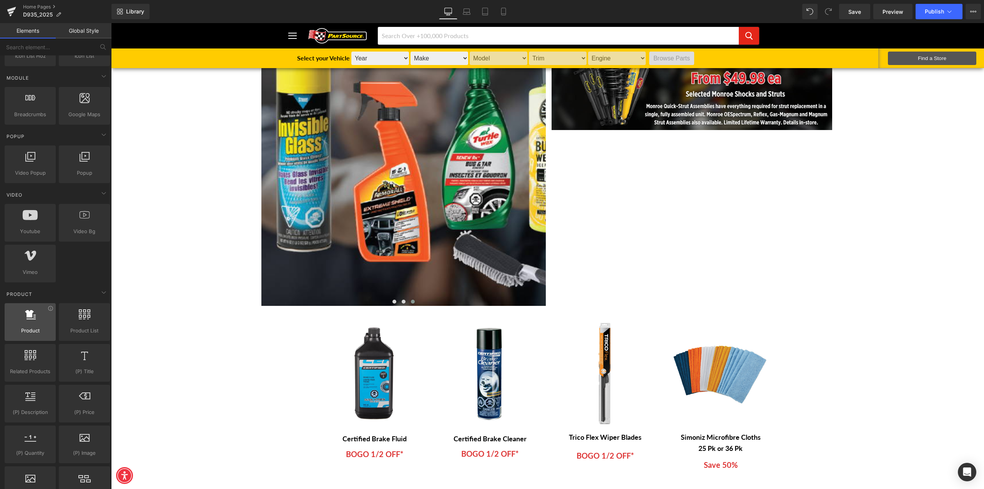
click at [18, 321] on div at bounding box center [30, 317] width 47 height 17
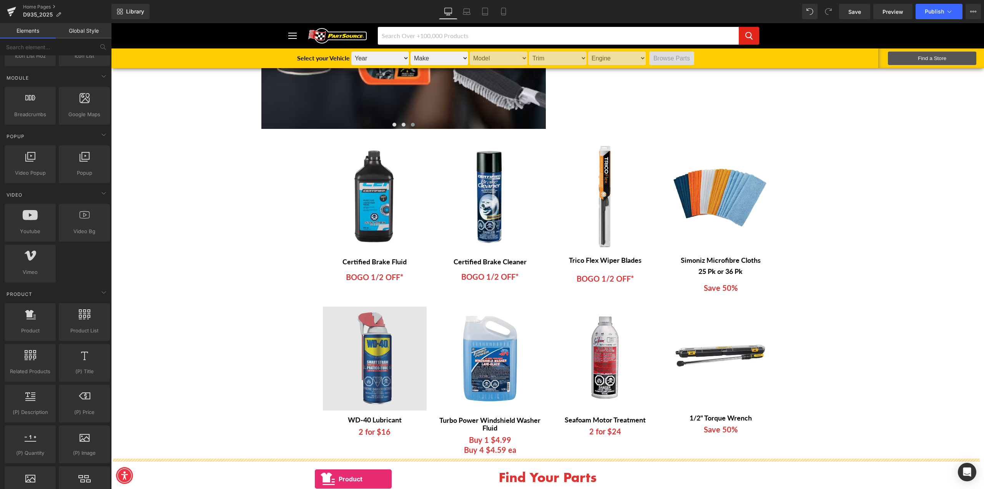
scroll to position [392, 0]
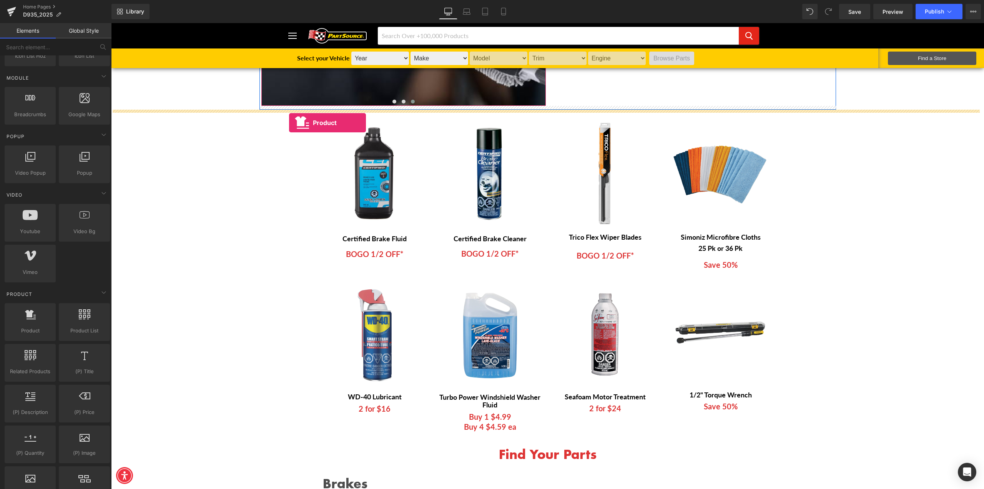
drag, startPoint x: 131, startPoint y: 343, endPoint x: 289, endPoint y: 123, distance: 271.0
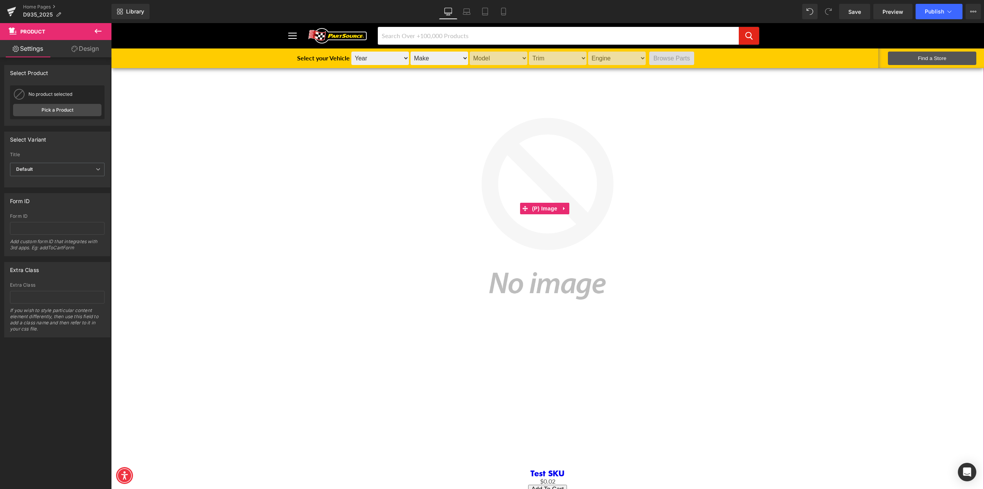
scroll to position [315, 0]
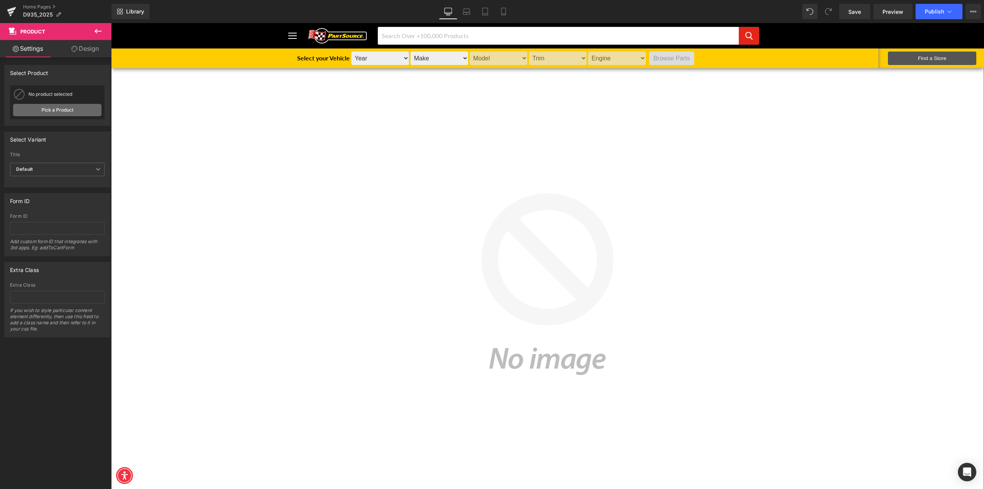
click at [84, 109] on link "Pick a Product" at bounding box center [57, 110] width 88 height 12
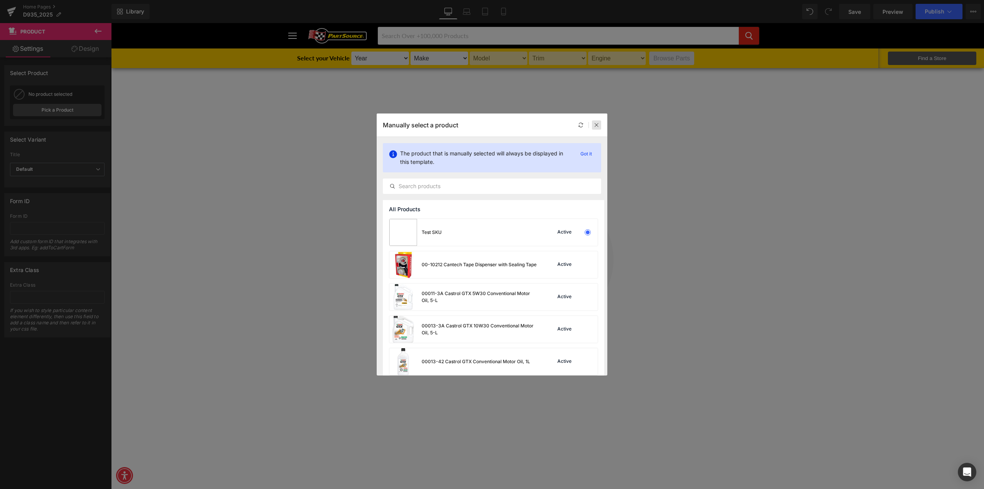
click at [597, 122] on div at bounding box center [596, 124] width 9 height 9
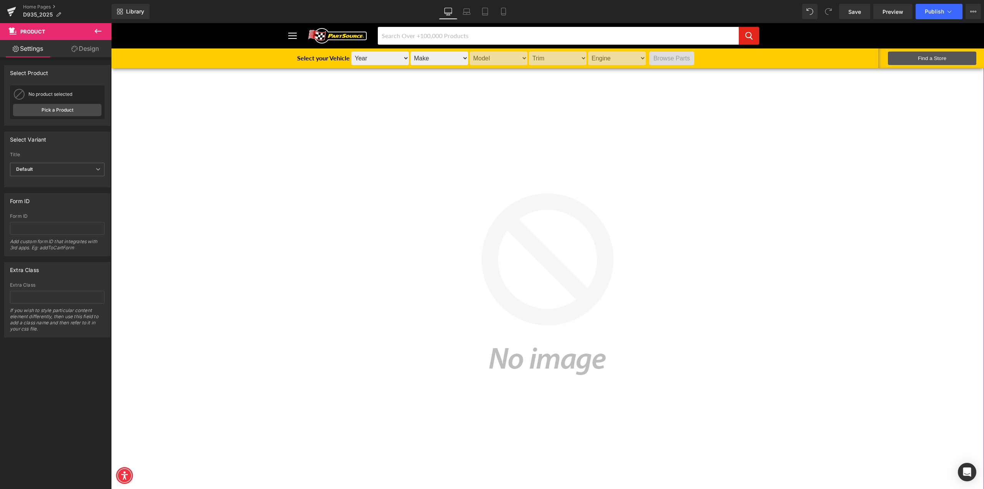
click at [81, 46] on link "Design" at bounding box center [85, 48] width 56 height 17
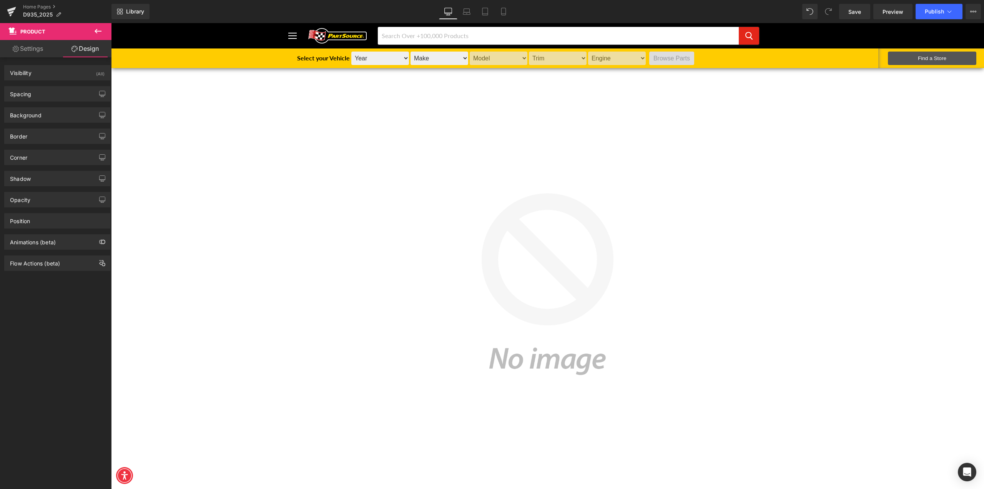
click at [101, 30] on icon at bounding box center [97, 31] width 9 height 9
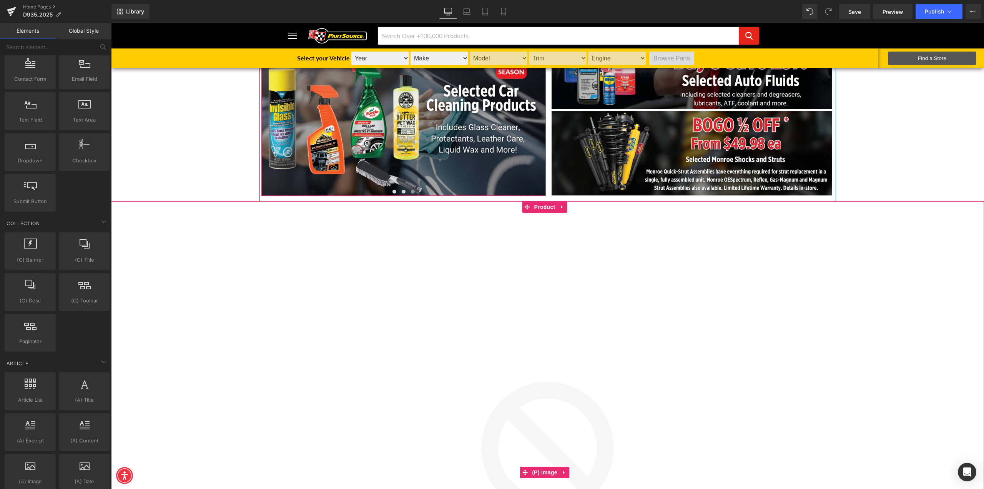
scroll to position [85, 0]
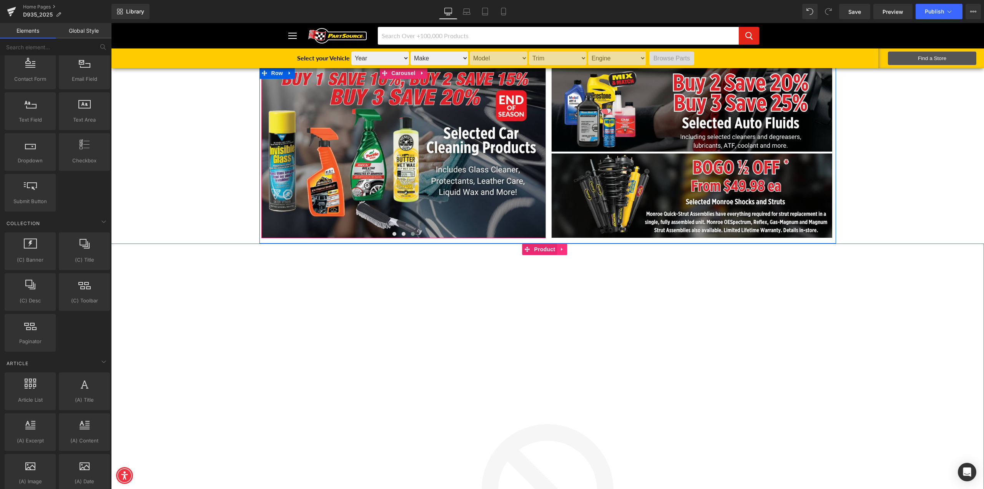
click at [563, 250] on icon at bounding box center [562, 249] width 5 height 6
click at [567, 249] on icon at bounding box center [567, 249] width 5 height 6
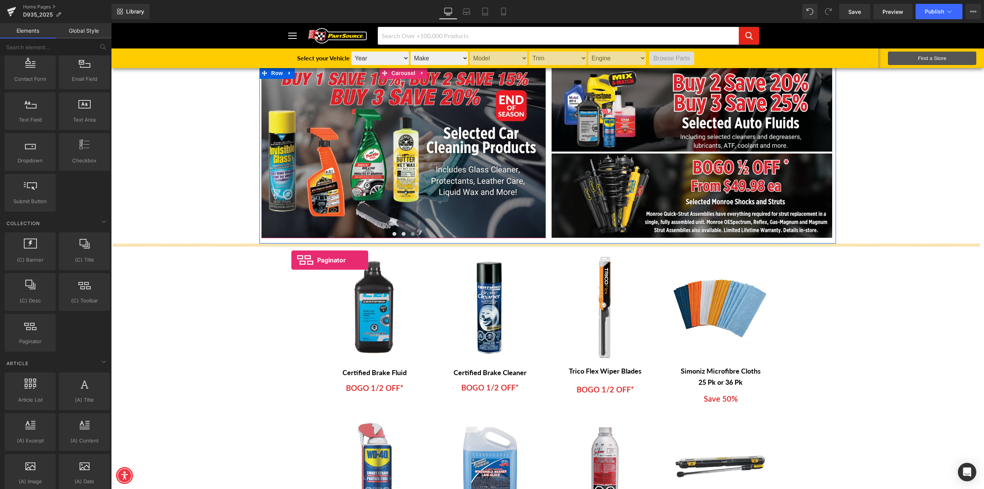
drag, startPoint x: 131, startPoint y: 347, endPoint x: 291, endPoint y: 260, distance: 182.7
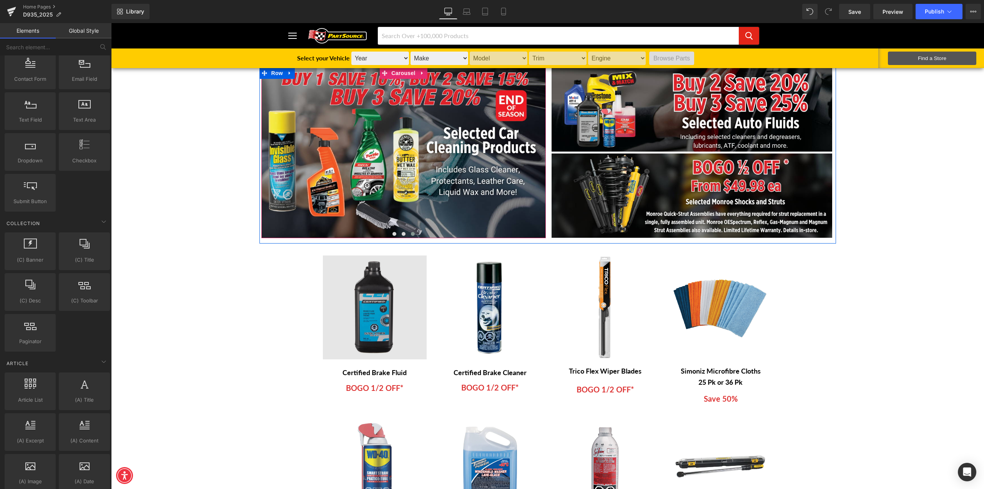
click at [384, 314] on img at bounding box center [375, 307] width 104 height 104
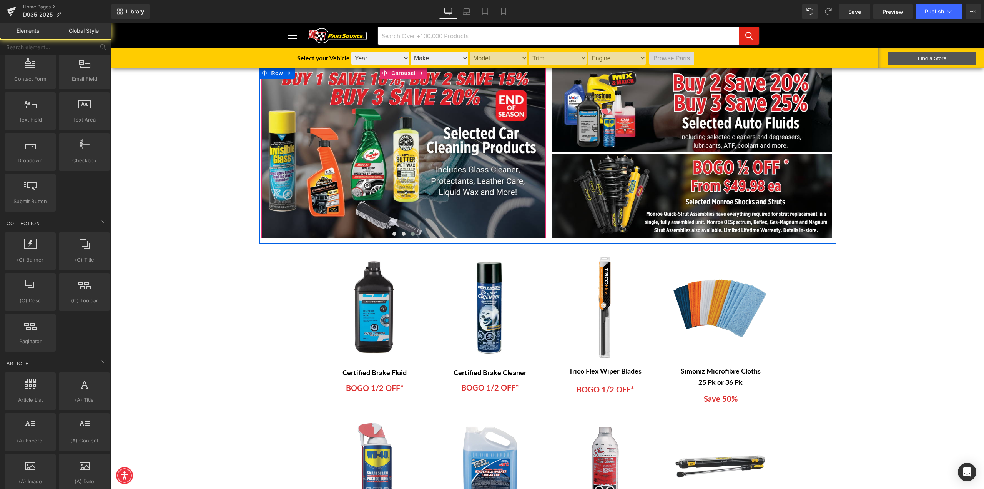
click at [40, 241] on div at bounding box center [30, 246] width 47 height 17
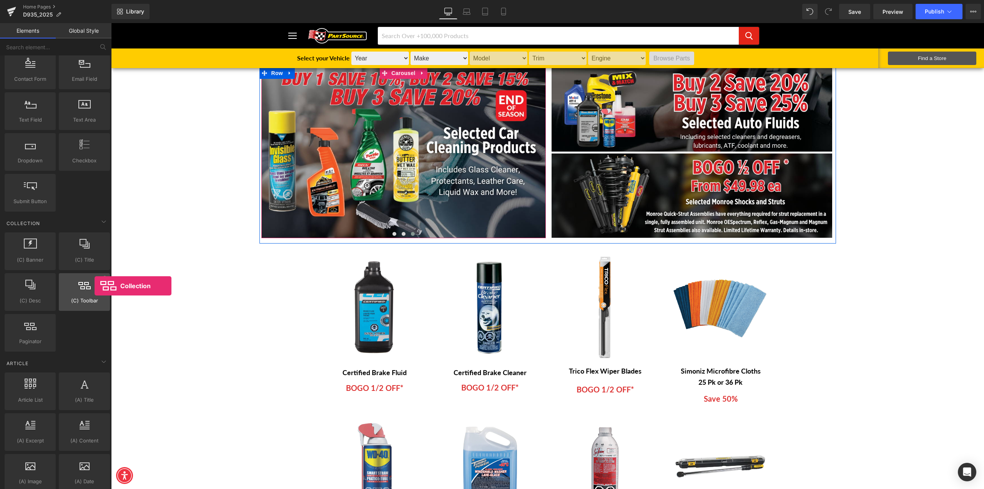
click at [95, 286] on div at bounding box center [84, 287] width 47 height 17
click at [83, 282] on div at bounding box center [84, 287] width 47 height 17
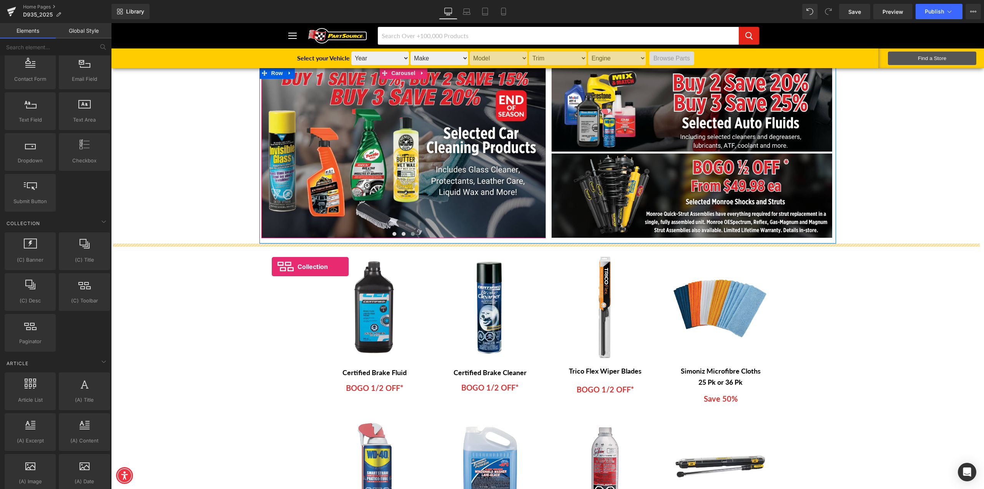
drag, startPoint x: 194, startPoint y: 305, endPoint x: 272, endPoint y: 266, distance: 86.6
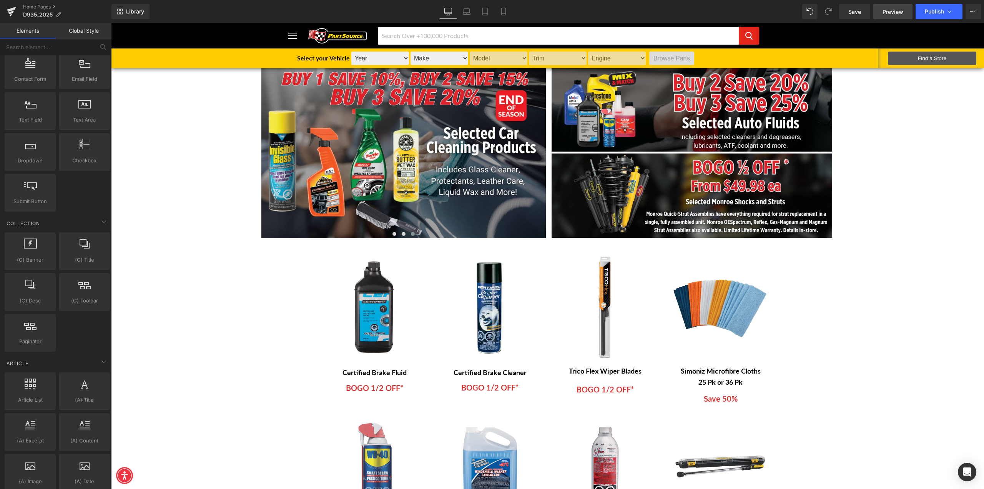
click at [891, 15] on span "Preview" at bounding box center [892, 12] width 21 height 8
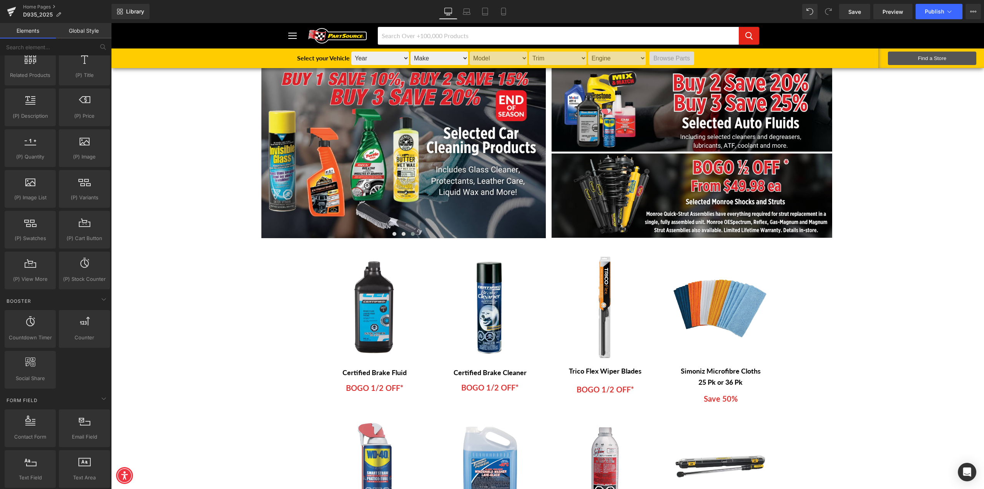
scroll to position [630, 0]
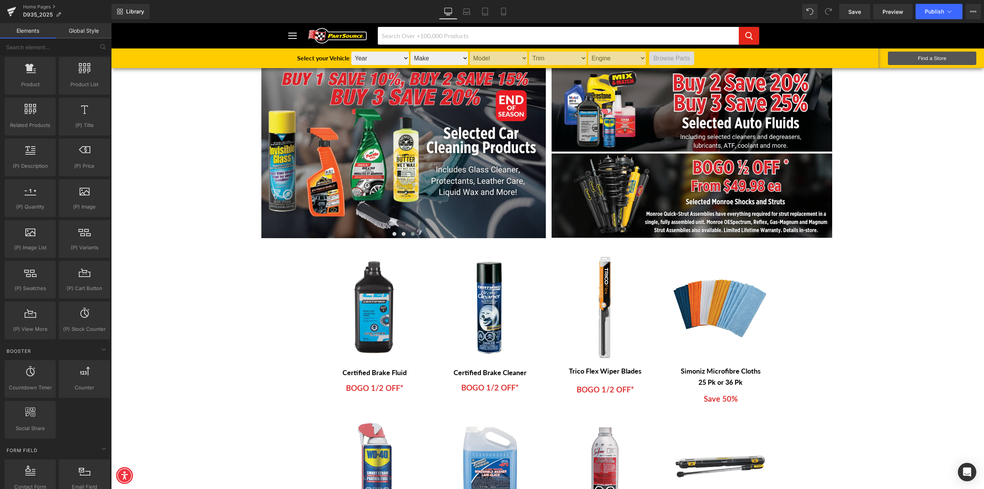
click at [81, 29] on link "Global Style" at bounding box center [84, 30] width 56 height 15
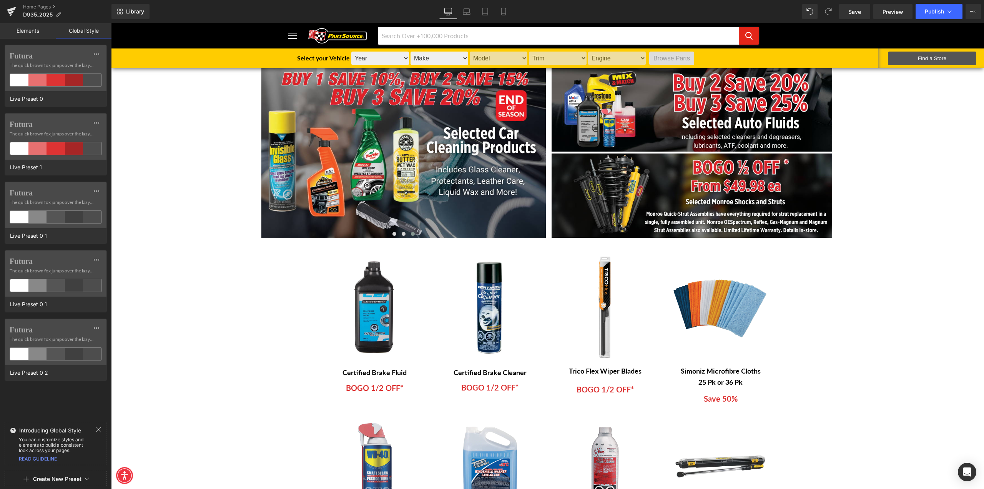
click at [26, 32] on link "Elements" at bounding box center [28, 30] width 56 height 15
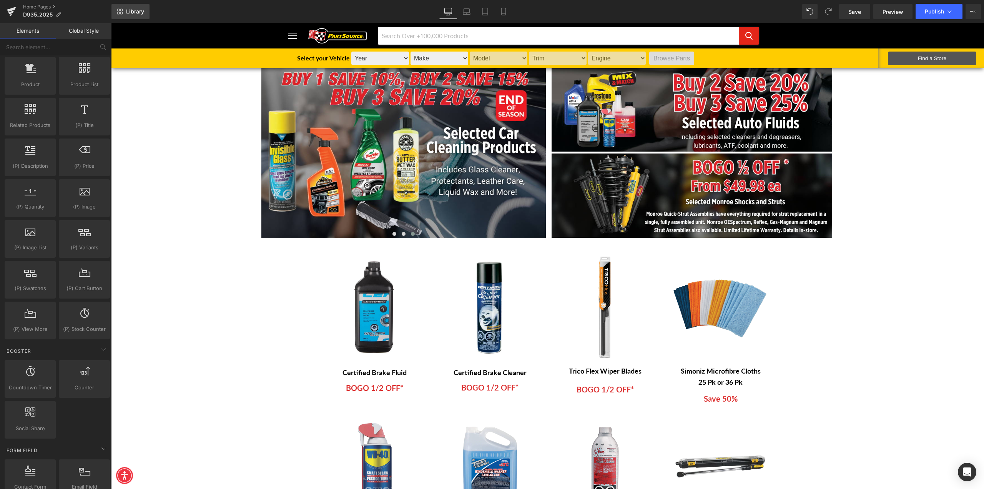
click at [128, 10] on span "Library" at bounding box center [135, 11] width 18 height 7
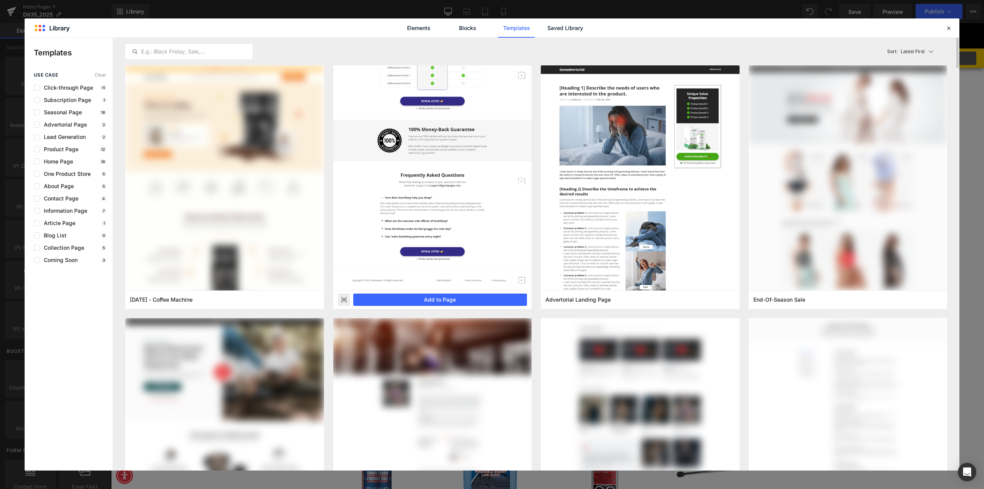
scroll to position [231, 0]
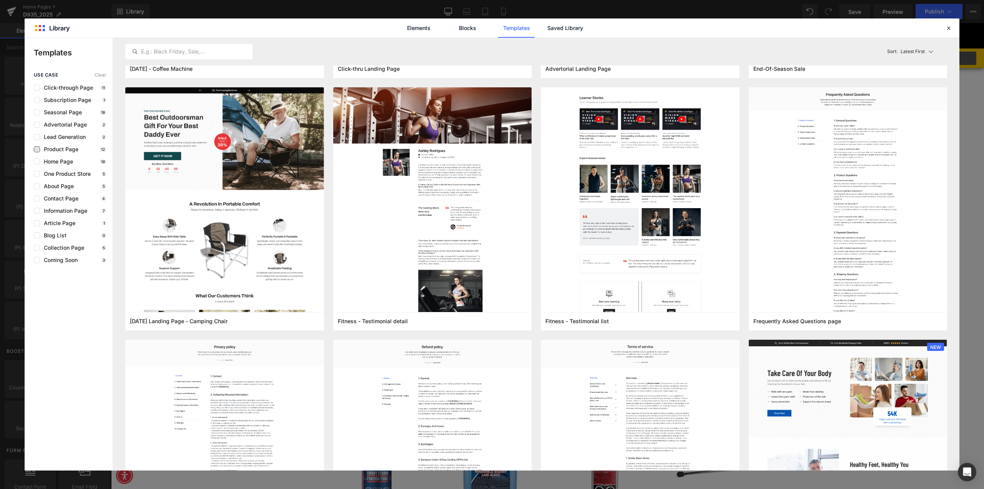
click at [71, 149] on span "Product Page" at bounding box center [59, 149] width 38 height 6
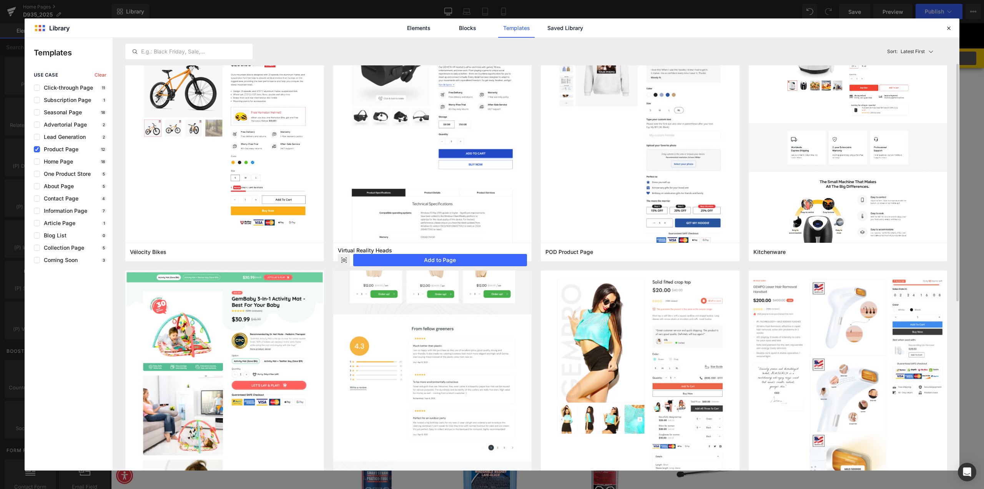
scroll to position [0, 0]
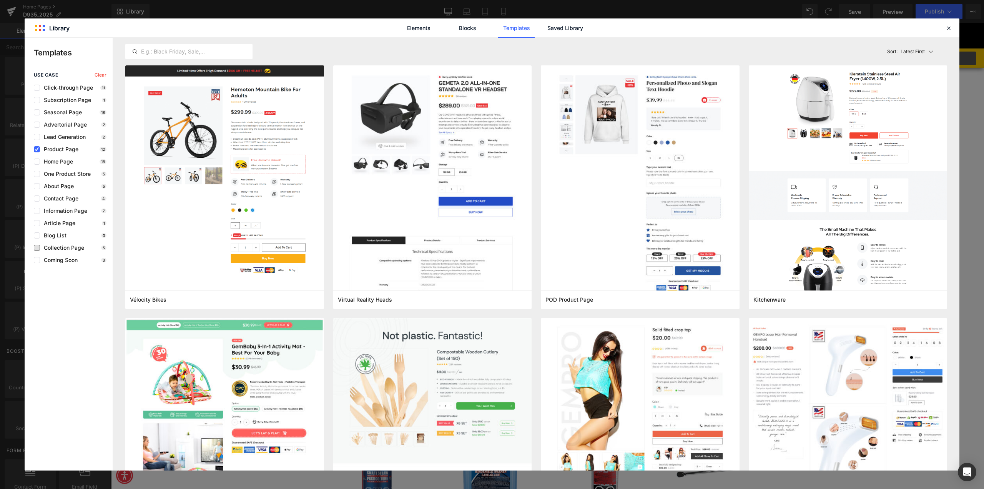
click at [62, 246] on span "Collection Page" at bounding box center [62, 247] width 44 height 6
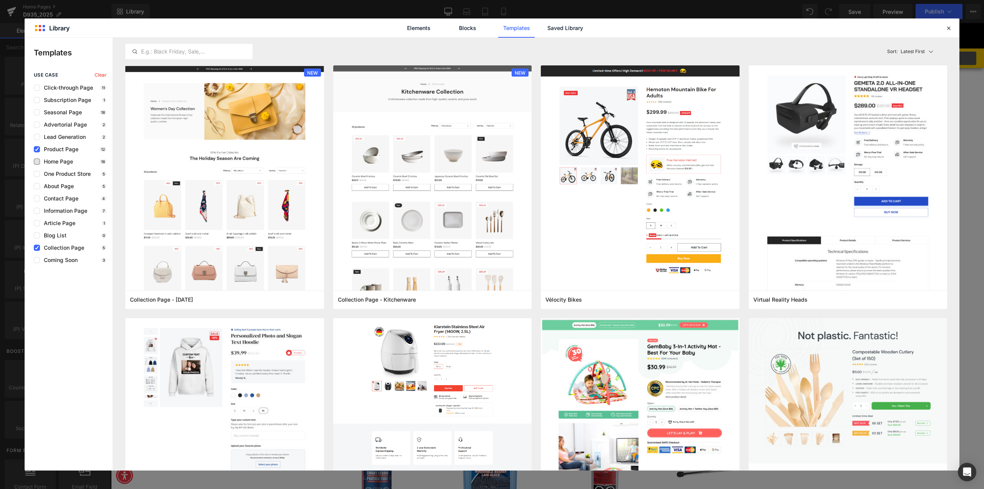
click at [68, 161] on span "Home Page" at bounding box center [56, 161] width 33 height 6
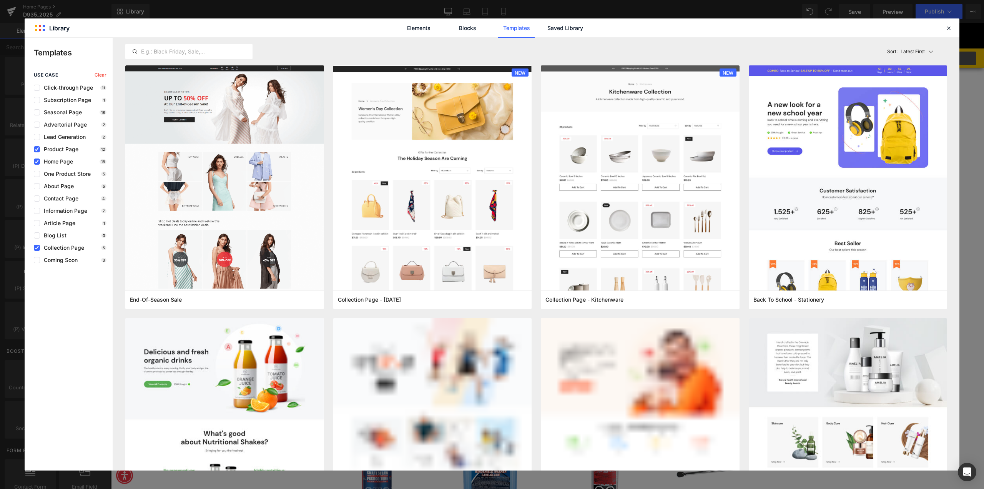
click at [50, 149] on span "Product Page" at bounding box center [59, 149] width 38 height 6
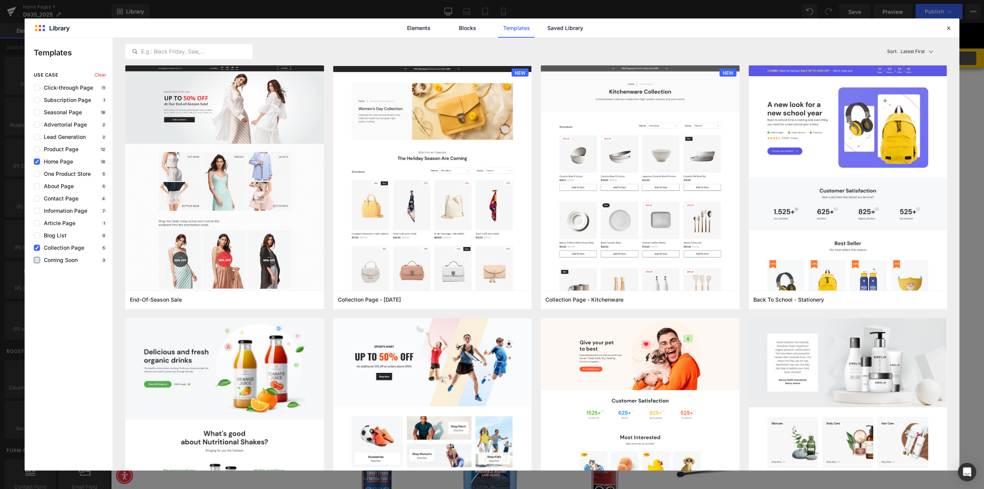
click at [36, 263] on label at bounding box center [37, 260] width 6 height 6
click at [37, 260] on input "checkbox" at bounding box center [37, 260] width 0 height 0
click at [35, 248] on icon at bounding box center [37, 248] width 4 height 0
click at [37, 248] on input "checkbox" at bounding box center [37, 248] width 0 height 0
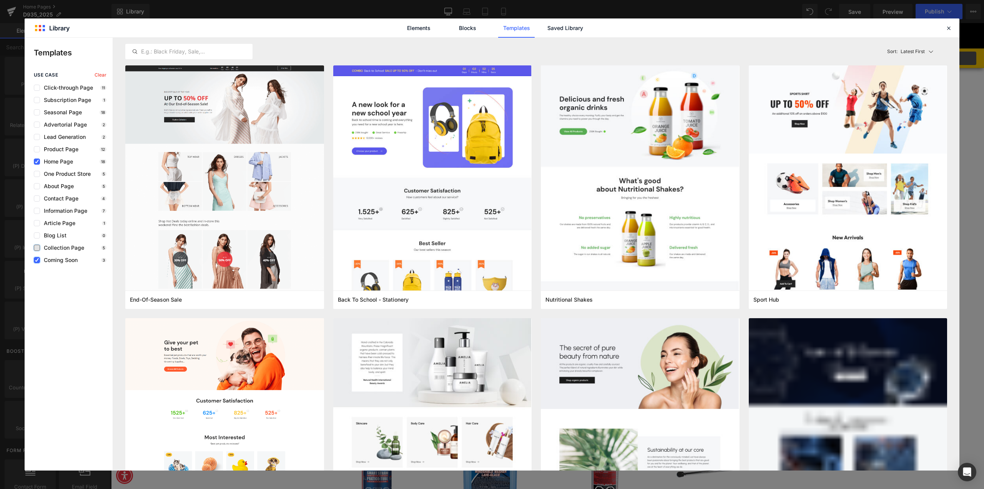
click at [37, 260] on icon at bounding box center [37, 260] width 4 height 0
click at [37, 260] on input "checkbox" at bounding box center [37, 260] width 0 height 0
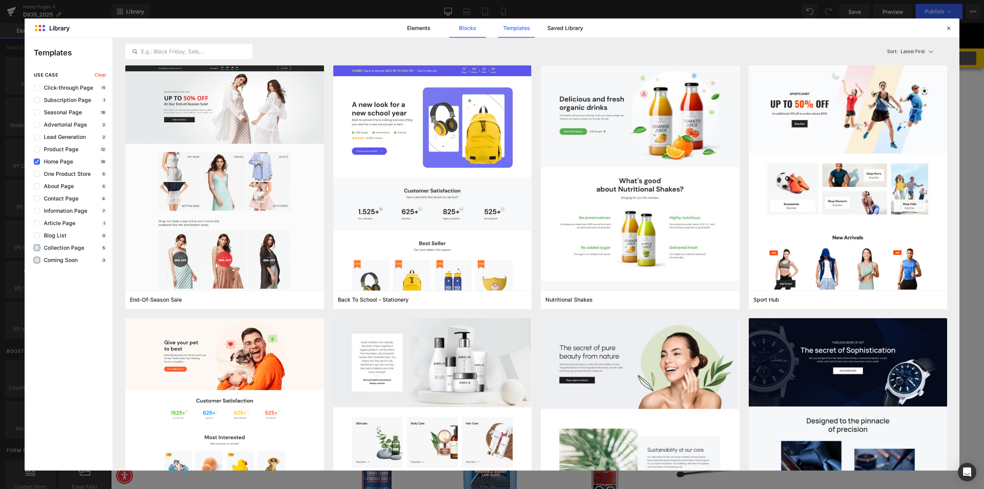
click at [480, 31] on link "Blocks" at bounding box center [467, 27] width 37 height 19
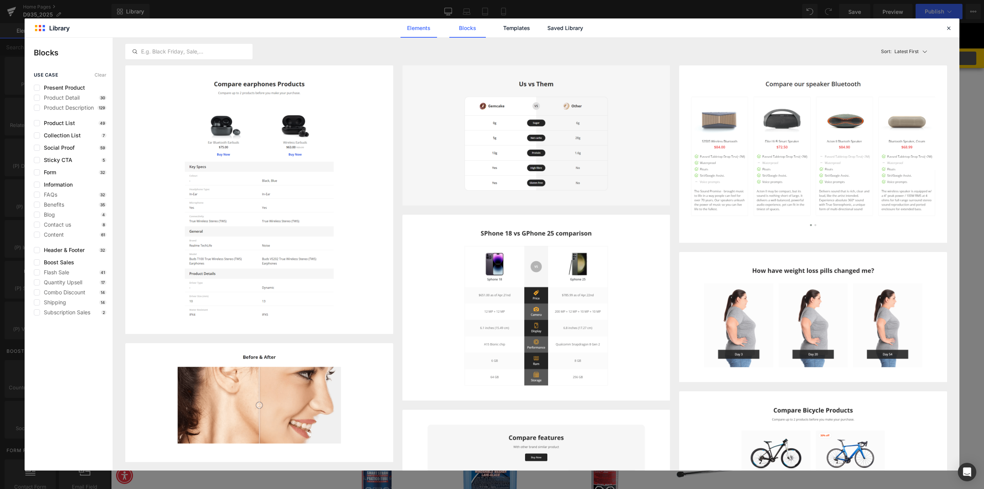
click at [419, 30] on link "Elements" at bounding box center [418, 27] width 37 height 19
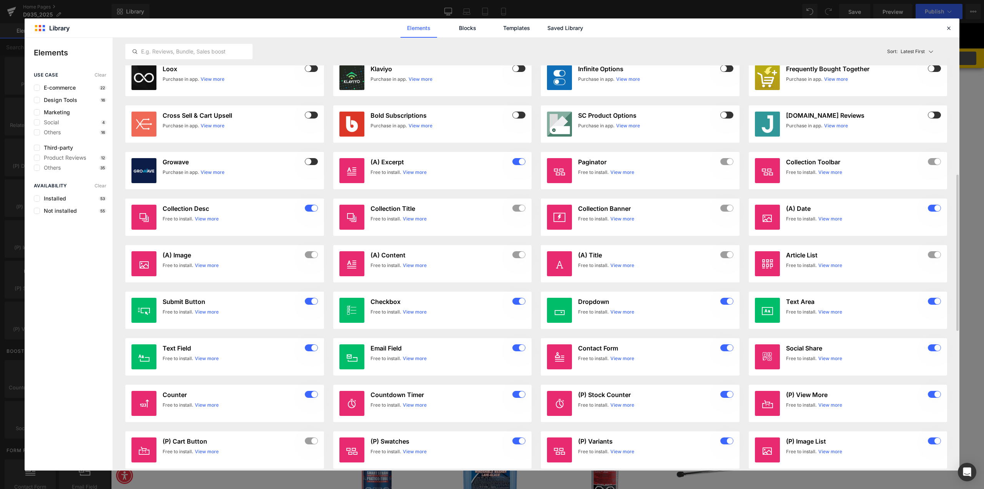
scroll to position [340, 0]
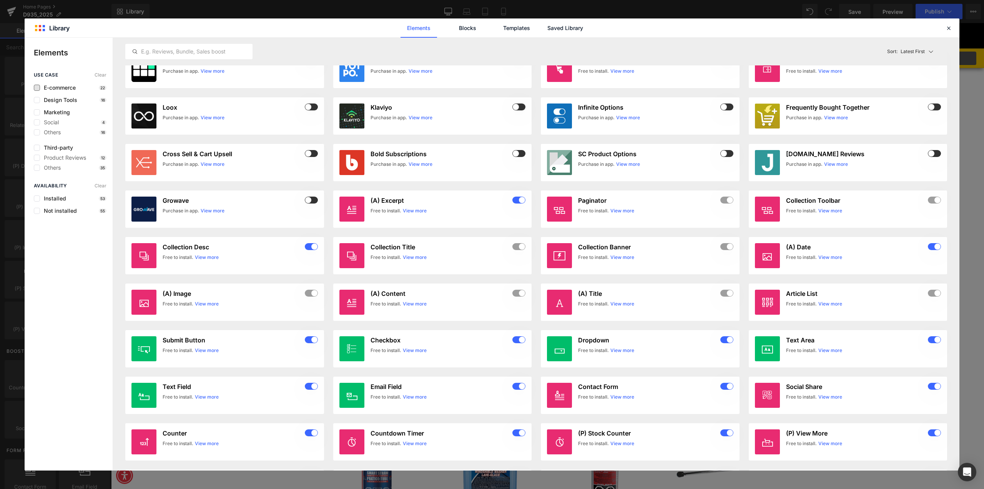
click at [61, 86] on span "E-commerce" at bounding box center [58, 88] width 36 height 6
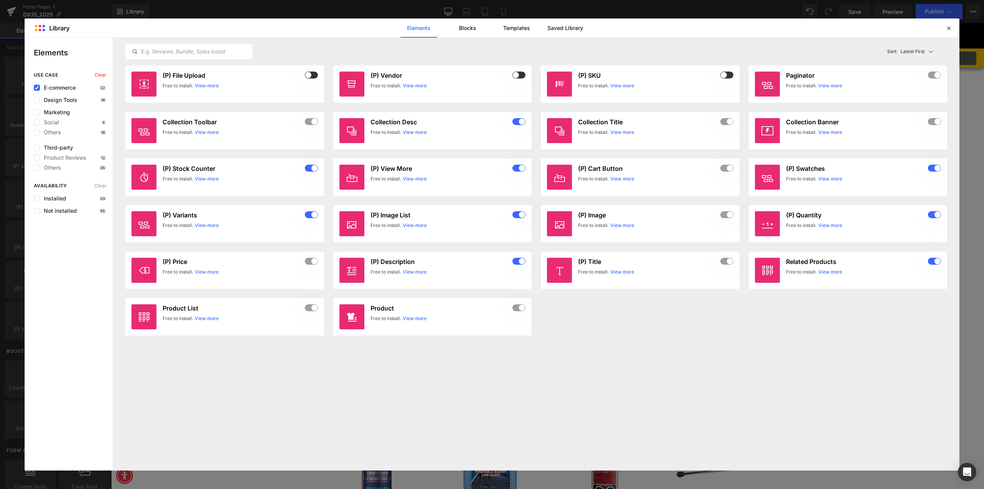
scroll to position [0, 0]
click at [51, 171] on div "use case Clear E-commerce 22 Design Tools 16 Marketing Social 4 Others 16 Third…" at bounding box center [69, 271] width 88 height 398
click at [48, 167] on span "Others" at bounding box center [50, 167] width 21 height 6
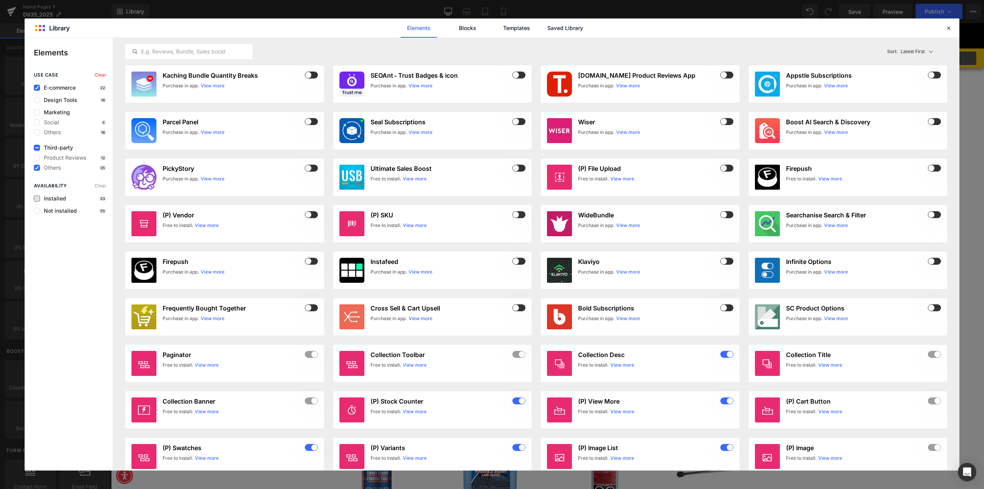
click at [63, 195] on span "Installed" at bounding box center [53, 198] width 26 height 6
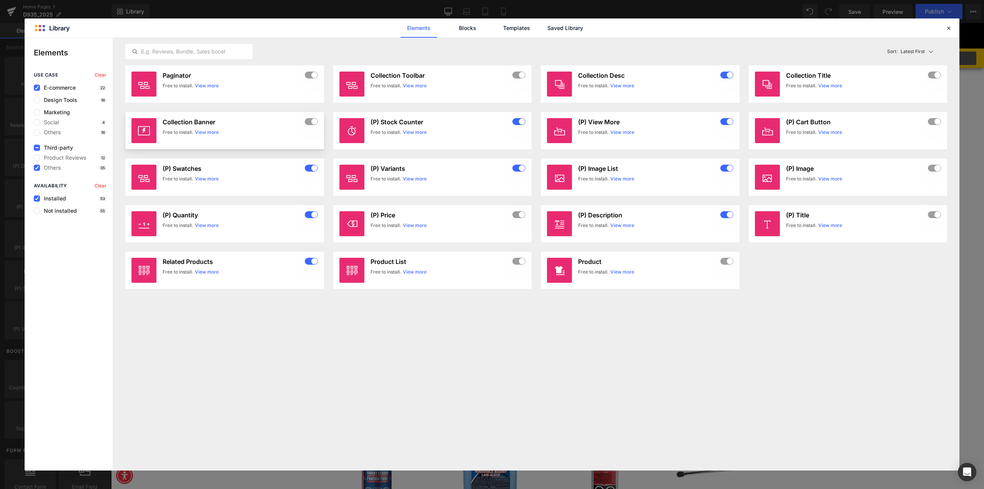
click at [210, 133] on link "View more" at bounding box center [207, 132] width 24 height 7
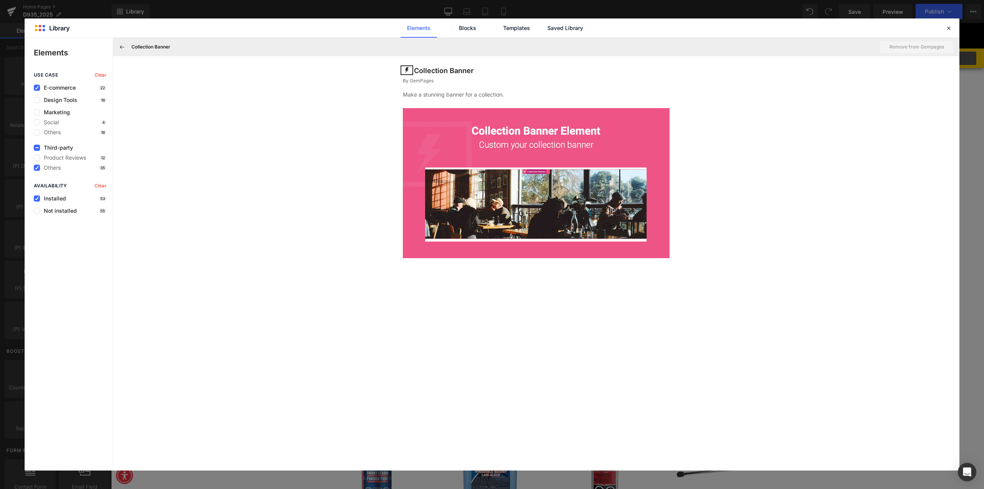
click at [577, 181] on img at bounding box center [536, 183] width 267 height 150
click at [543, 221] on img at bounding box center [536, 183] width 267 height 150
click at [522, 181] on img at bounding box center [536, 183] width 267 height 150
click at [409, 179] on img at bounding box center [536, 183] width 267 height 150
click at [118, 46] on button at bounding box center [122, 47] width 12 height 12
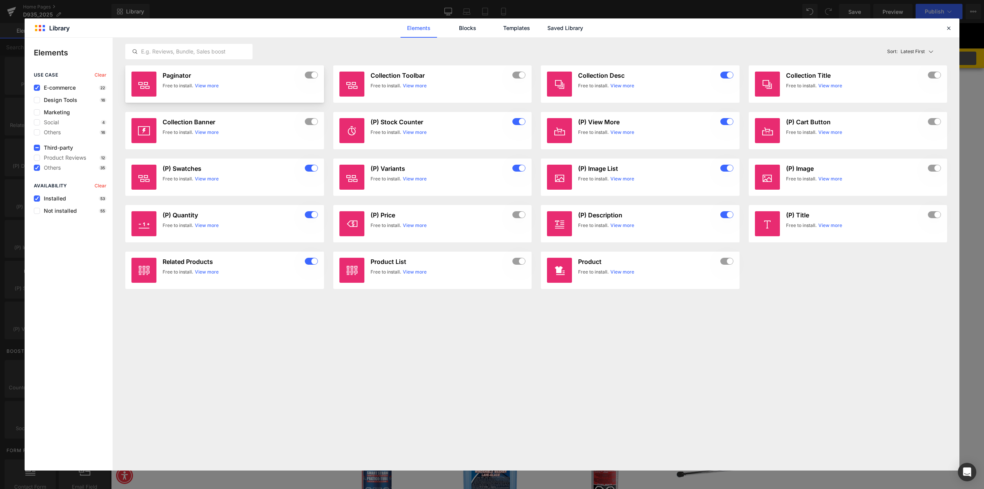
click at [209, 84] on link "View more" at bounding box center [207, 85] width 24 height 7
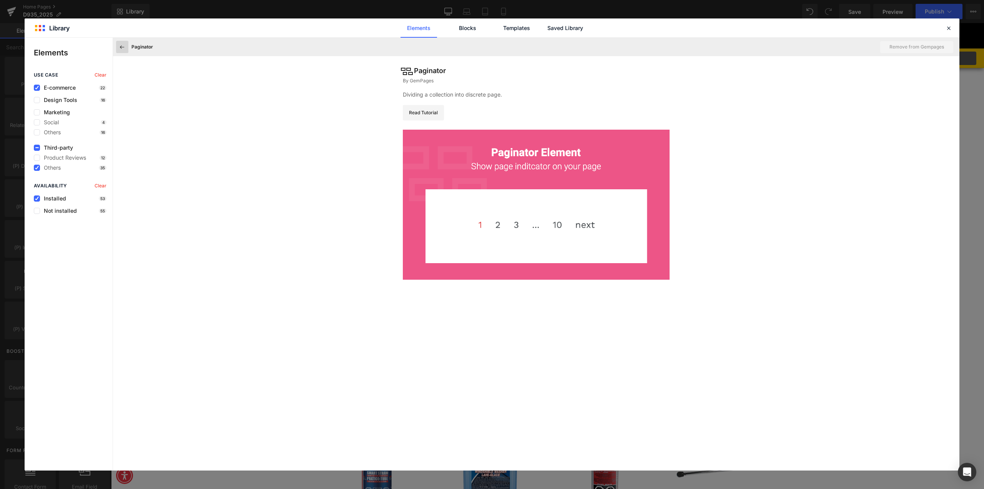
click at [121, 47] on icon at bounding box center [122, 46] width 7 height 7
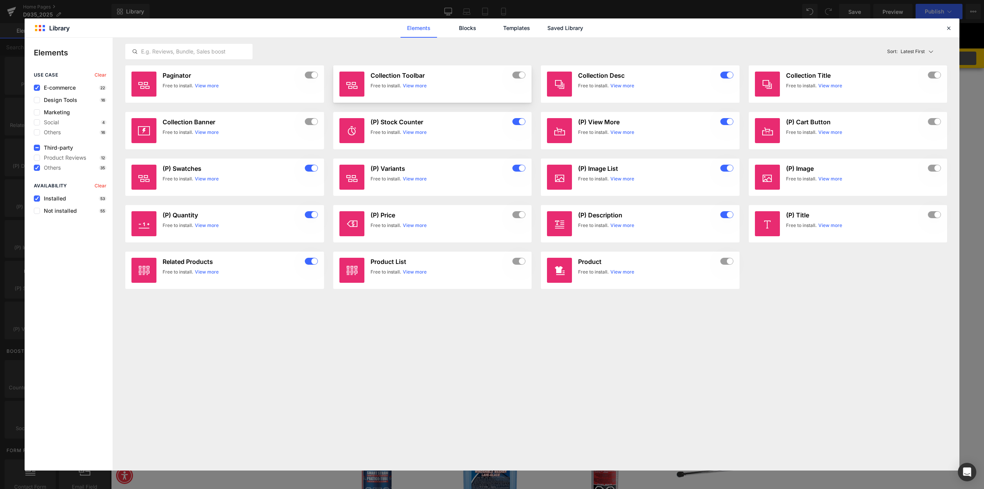
click at [413, 85] on link "View more" at bounding box center [415, 85] width 24 height 7
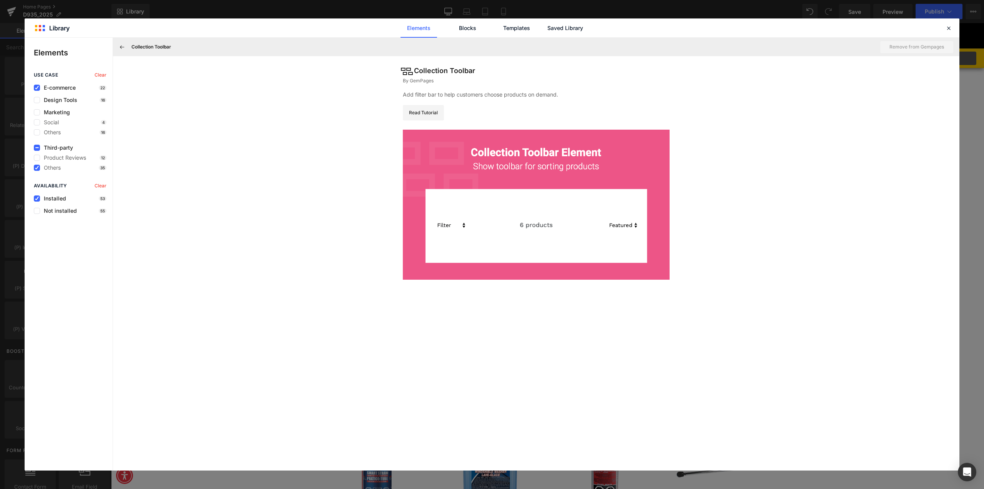
click at [116, 47] on button at bounding box center [122, 47] width 12 height 12
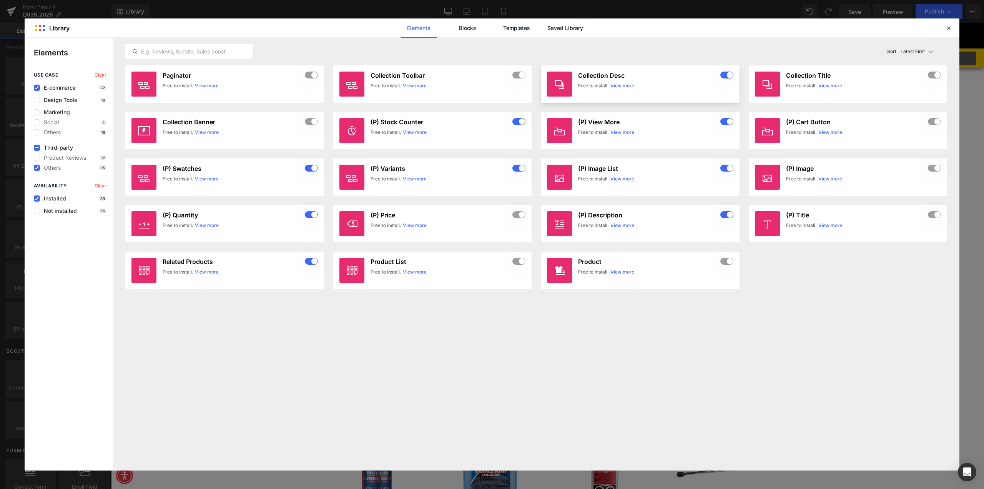
click at [630, 86] on link "View more" at bounding box center [622, 85] width 24 height 7
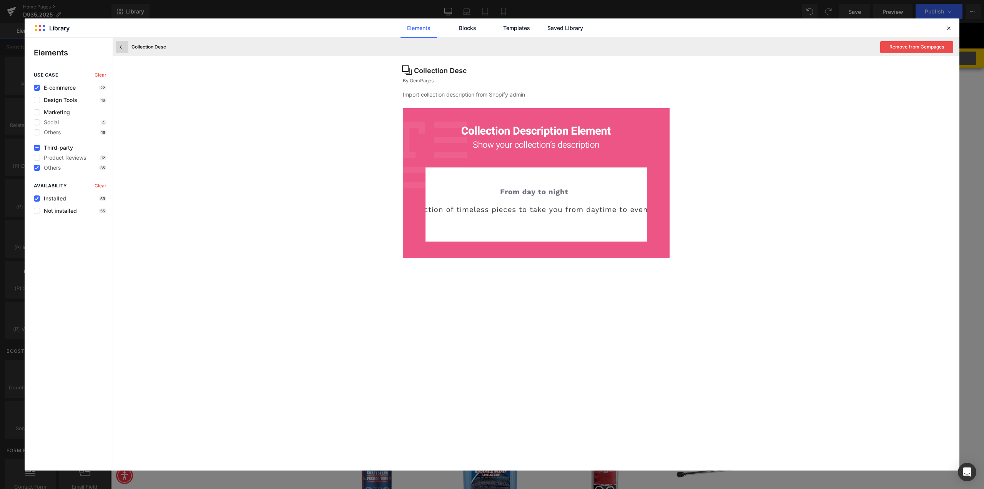
click at [119, 48] on icon at bounding box center [122, 46] width 7 height 7
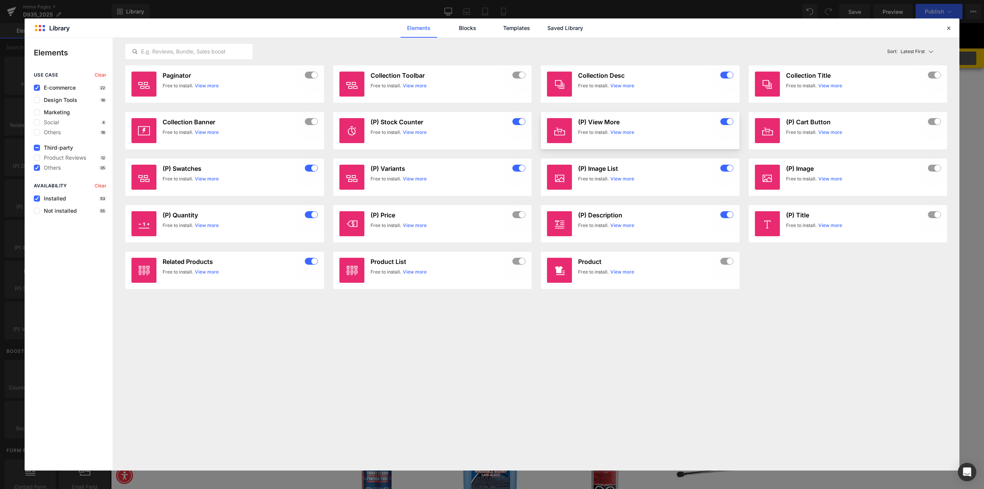
click at [613, 133] on link "View more" at bounding box center [622, 132] width 24 height 7
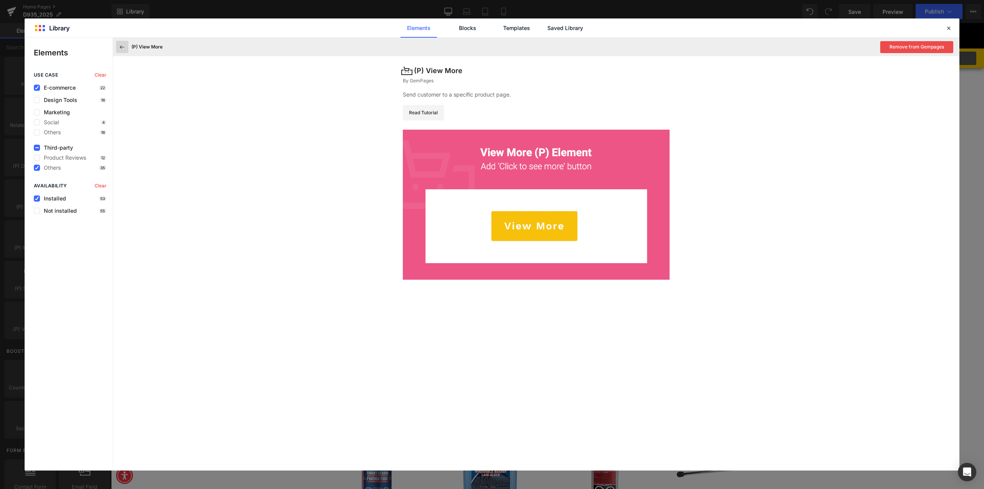
click at [120, 47] on icon at bounding box center [122, 46] width 7 height 7
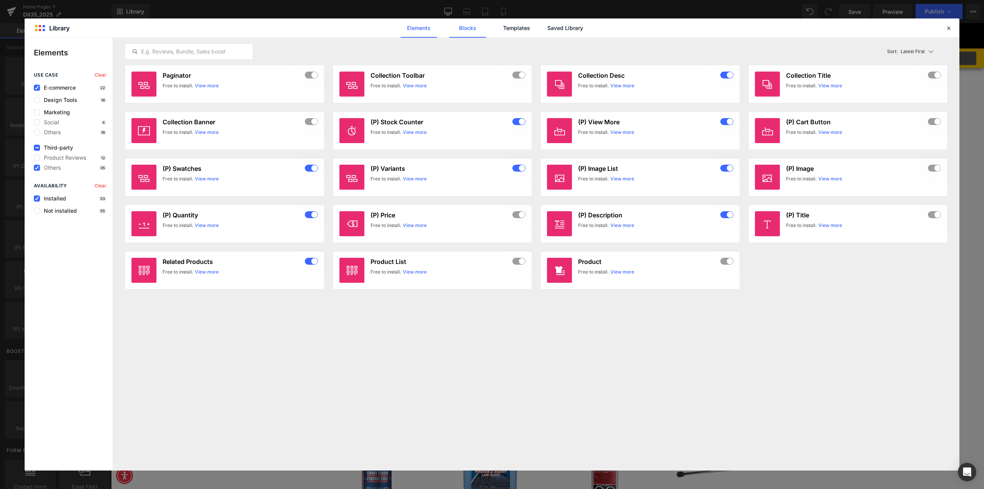
click at [470, 25] on link "Blocks" at bounding box center [467, 27] width 37 height 19
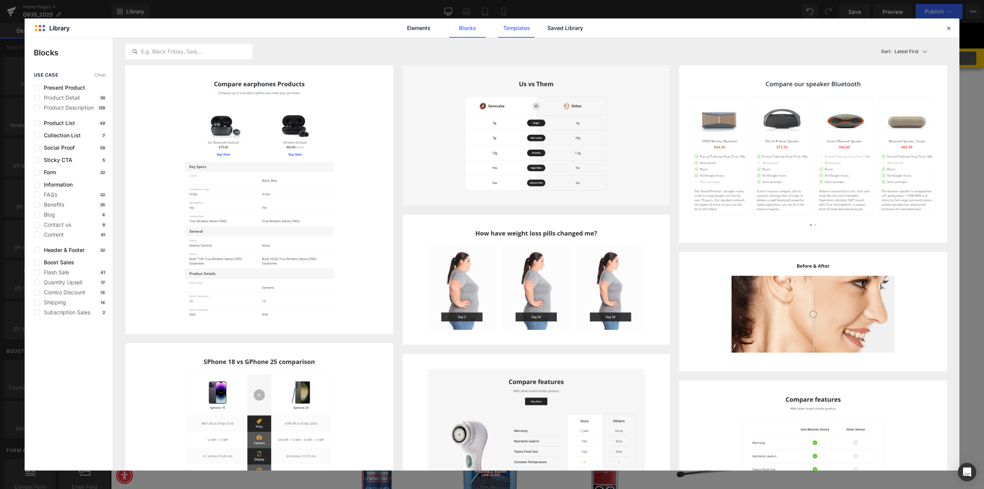
click at [526, 32] on link "Templates" at bounding box center [516, 27] width 37 height 19
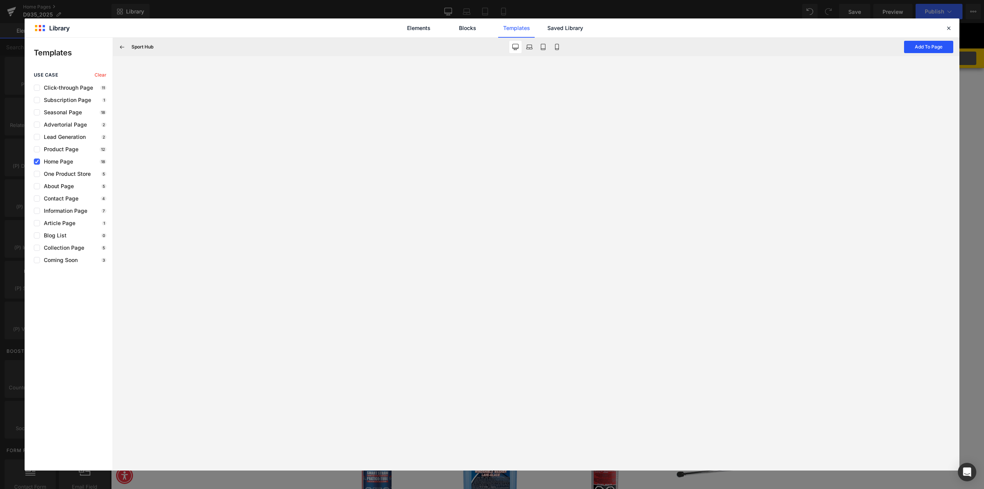
click at [908, 48] on button "Add To Page" at bounding box center [928, 47] width 49 height 12
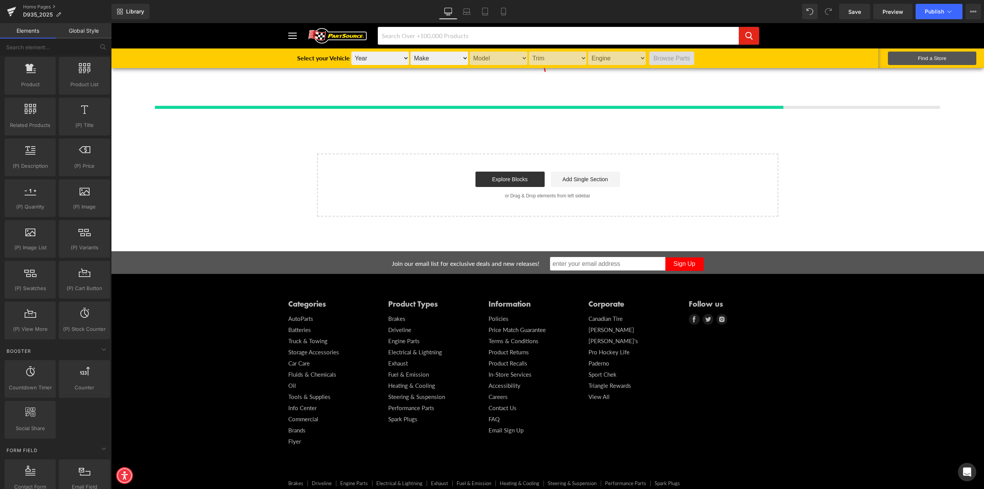
scroll to position [2288, 0]
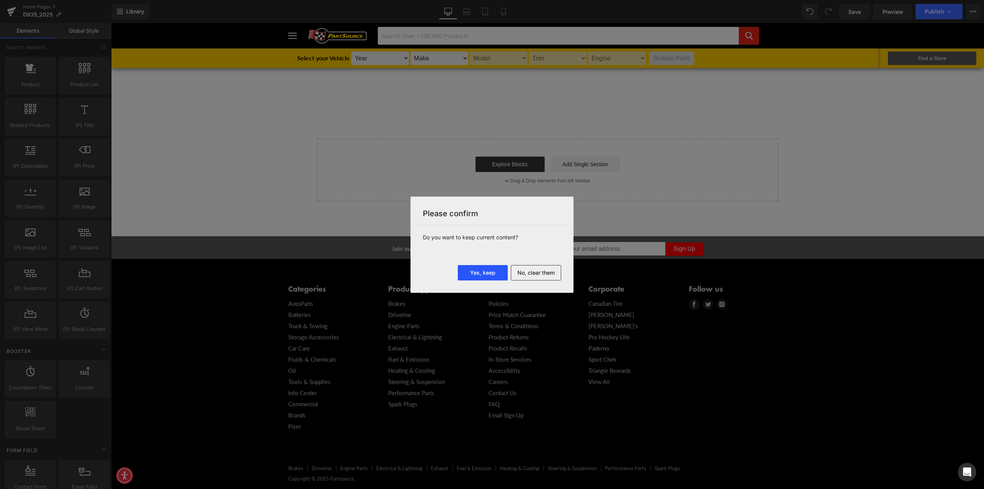
click at [480, 270] on button "Yes, keep" at bounding box center [483, 272] width 50 height 15
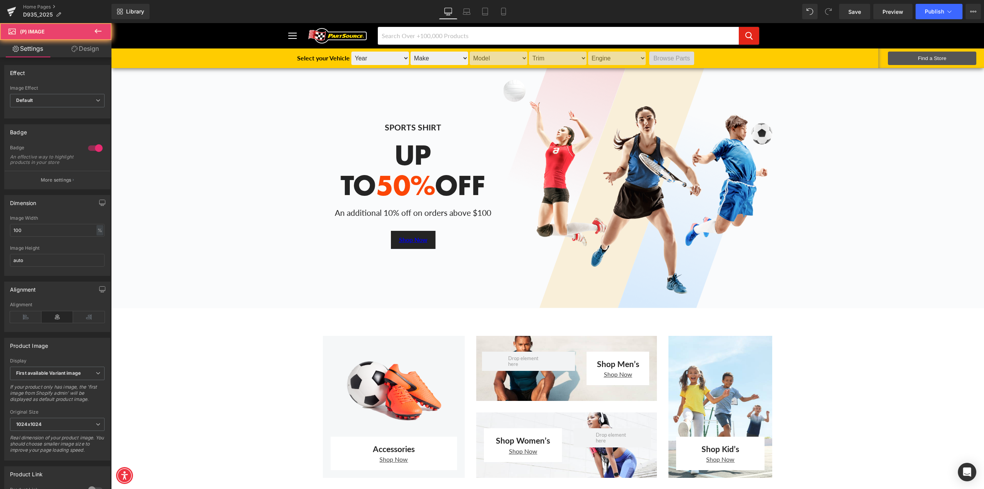
scroll to position [2710, 0]
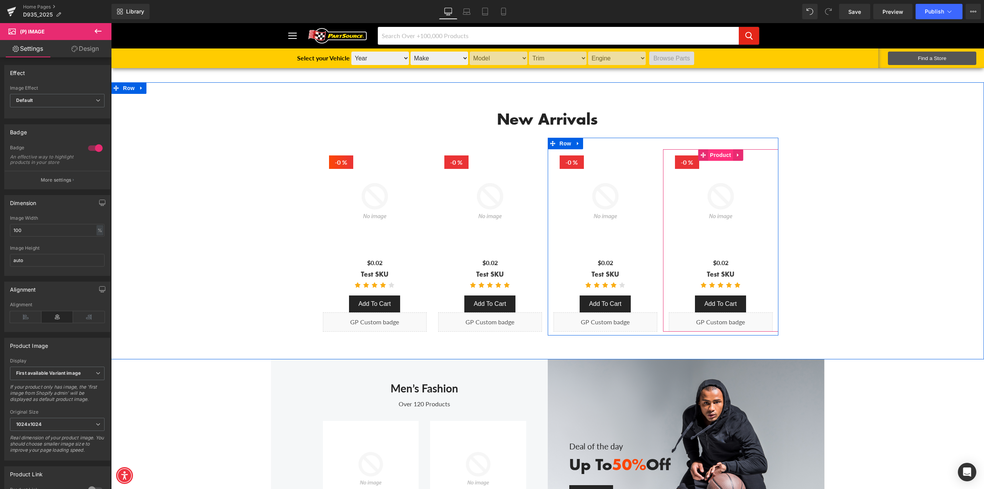
click at [716, 153] on span "Product" at bounding box center [720, 155] width 25 height 12
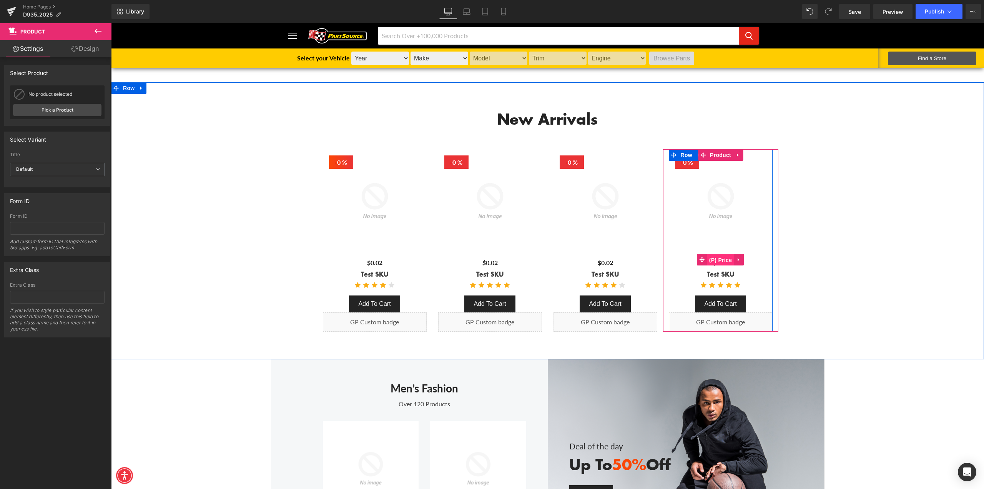
click at [716, 262] on span "(P) Price" at bounding box center [720, 260] width 27 height 12
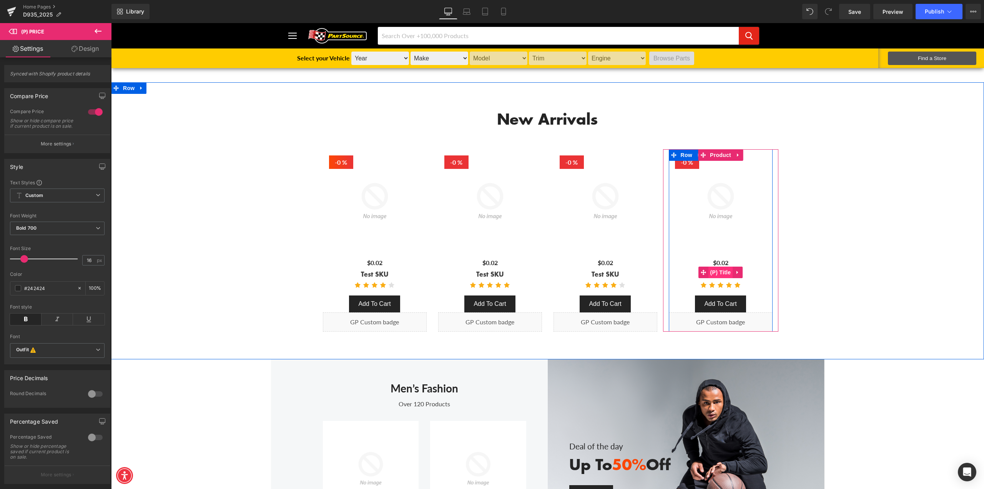
click at [718, 275] on span "(P) Title" at bounding box center [720, 272] width 25 height 12
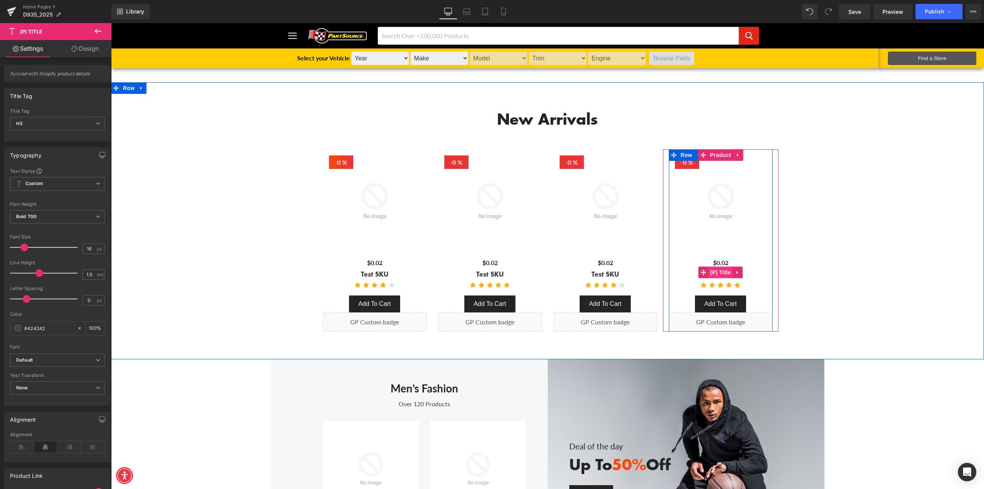
click at [729, 270] on span "(P) Title" at bounding box center [720, 272] width 25 height 12
click at [718, 200] on span "(P) Image" at bounding box center [720, 202] width 29 height 12
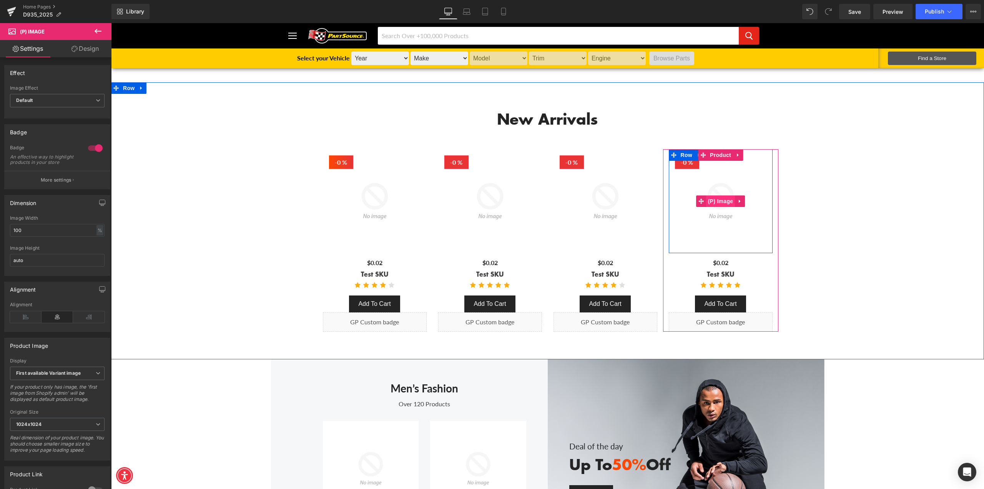
click at [719, 199] on span "(P) Image" at bounding box center [720, 201] width 29 height 12
click at [719, 199] on span "(P) Image" at bounding box center [720, 202] width 29 height 12
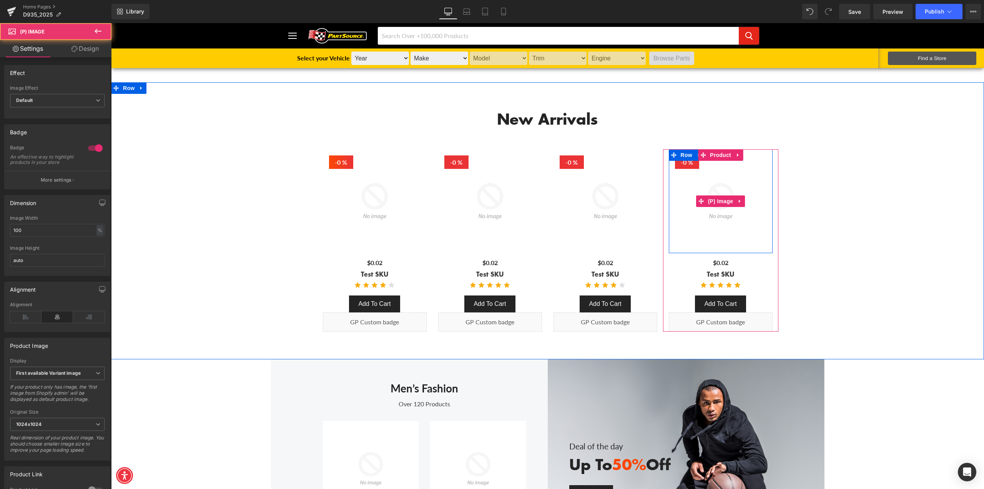
click at [725, 176] on img at bounding box center [721, 201] width 104 height 104
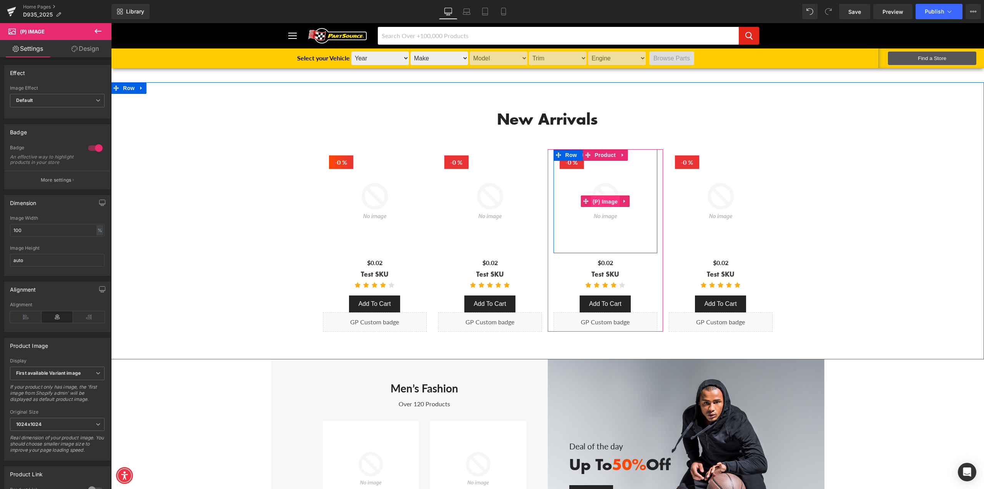
click at [597, 197] on span "(P) Image" at bounding box center [605, 202] width 29 height 12
click at [600, 153] on span "Product" at bounding box center [605, 155] width 25 height 12
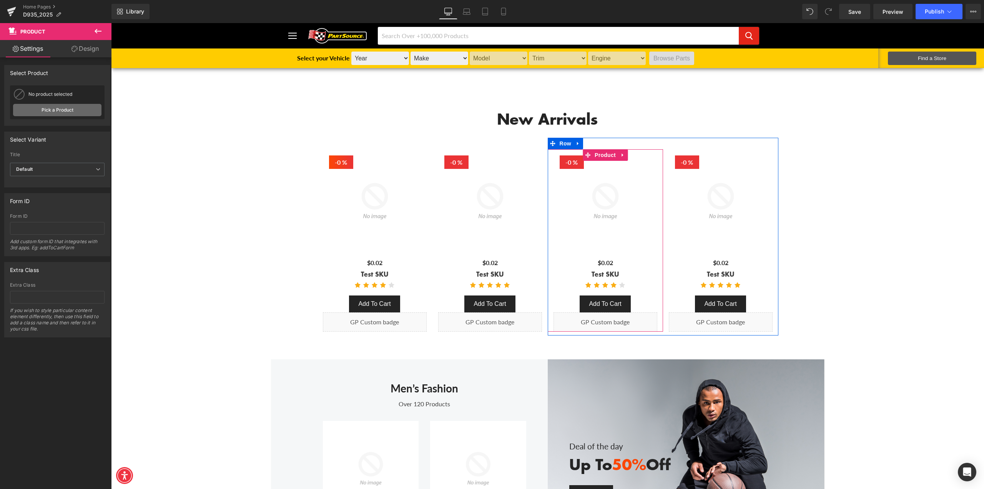
click at [59, 108] on link "Pick a Product" at bounding box center [57, 110] width 88 height 12
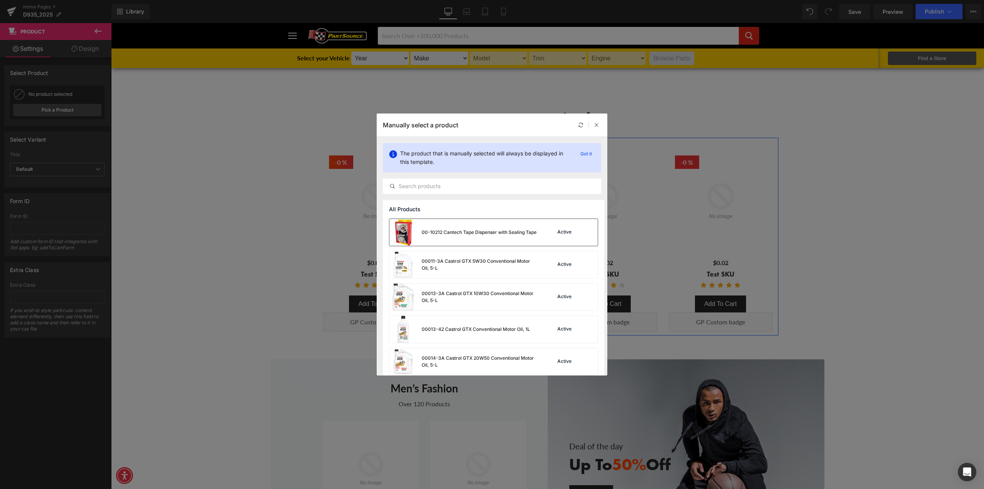
click at [437, 233] on div "00-10212 Cantech Tape Dispenser with Sealing Tape" at bounding box center [479, 232] width 115 height 7
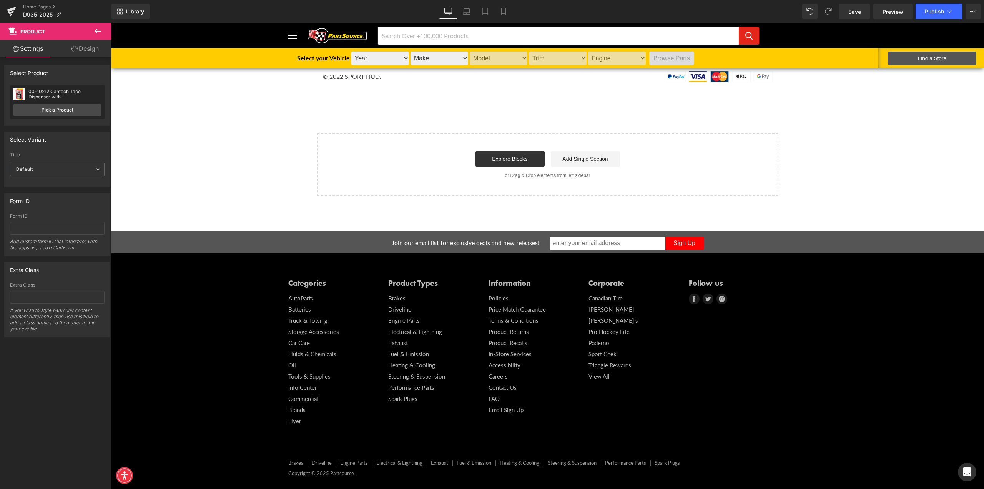
scroll to position [4623, 0]
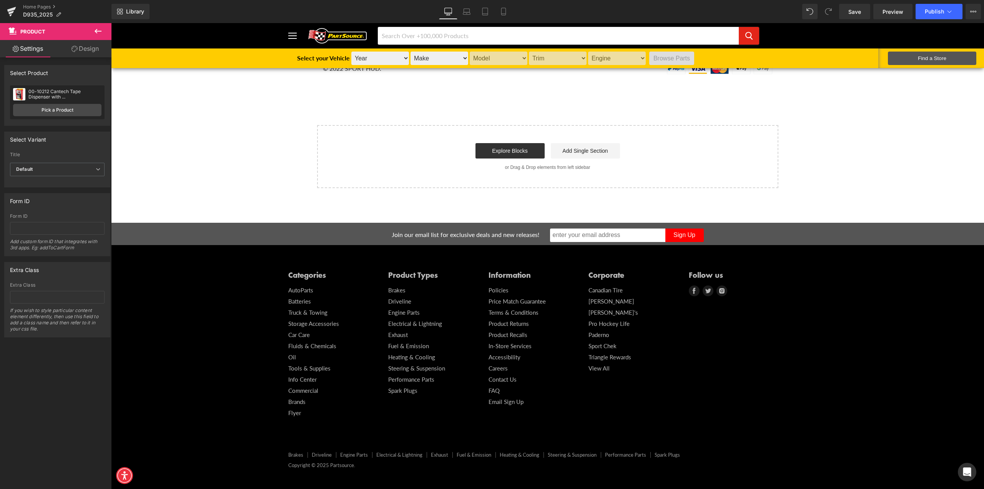
click at [102, 30] on icon at bounding box center [97, 31] width 9 height 9
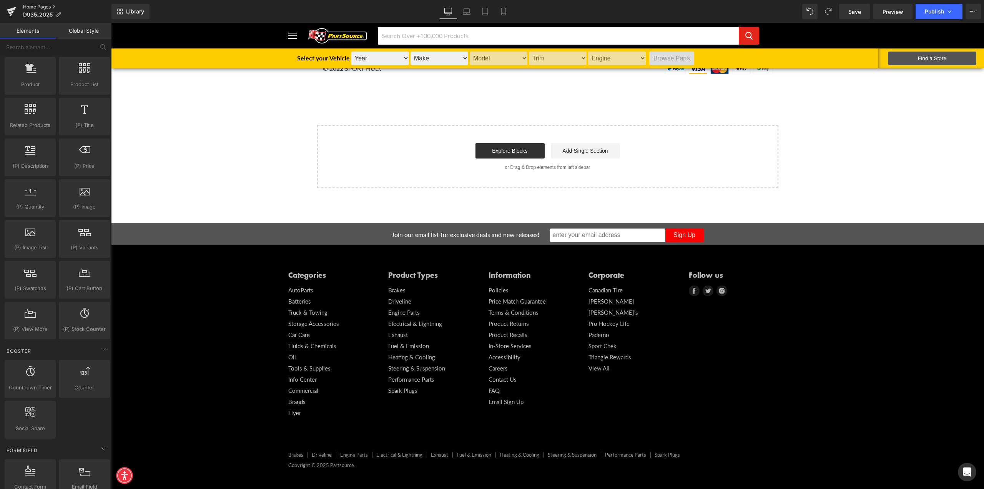
drag, startPoint x: 40, startPoint y: 6, endPoint x: 407, endPoint y: 3, distance: 366.7
click at [40, 6] on link "Home Pages" at bounding box center [67, 7] width 88 height 6
